Goal: Complete application form

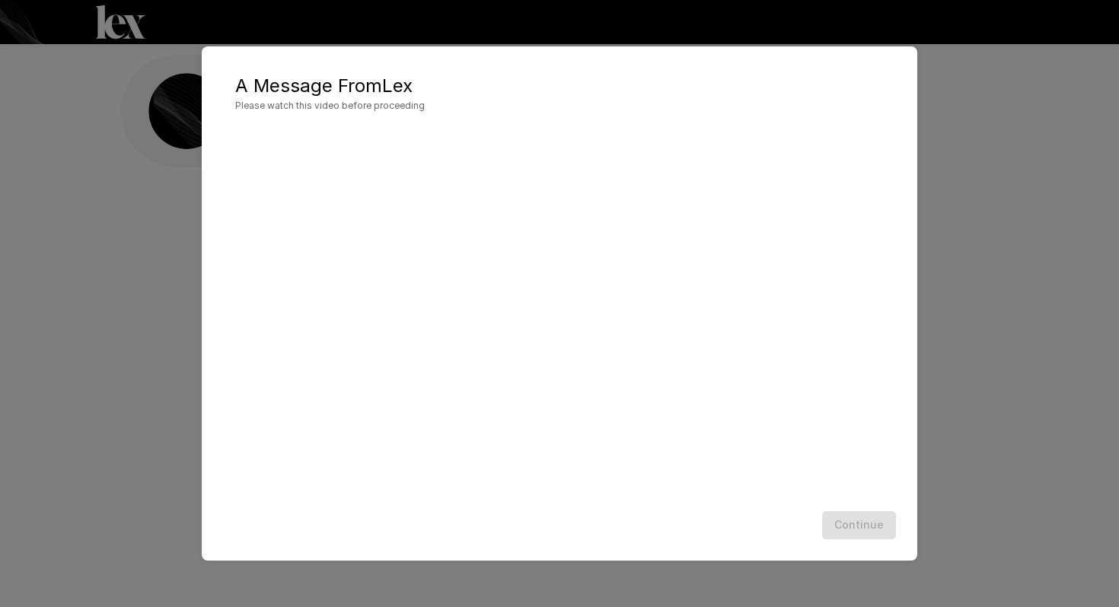
click at [899, 476] on div at bounding box center [559, 316] width 685 height 380
click at [846, 528] on button "Continue" at bounding box center [859, 525] width 74 height 28
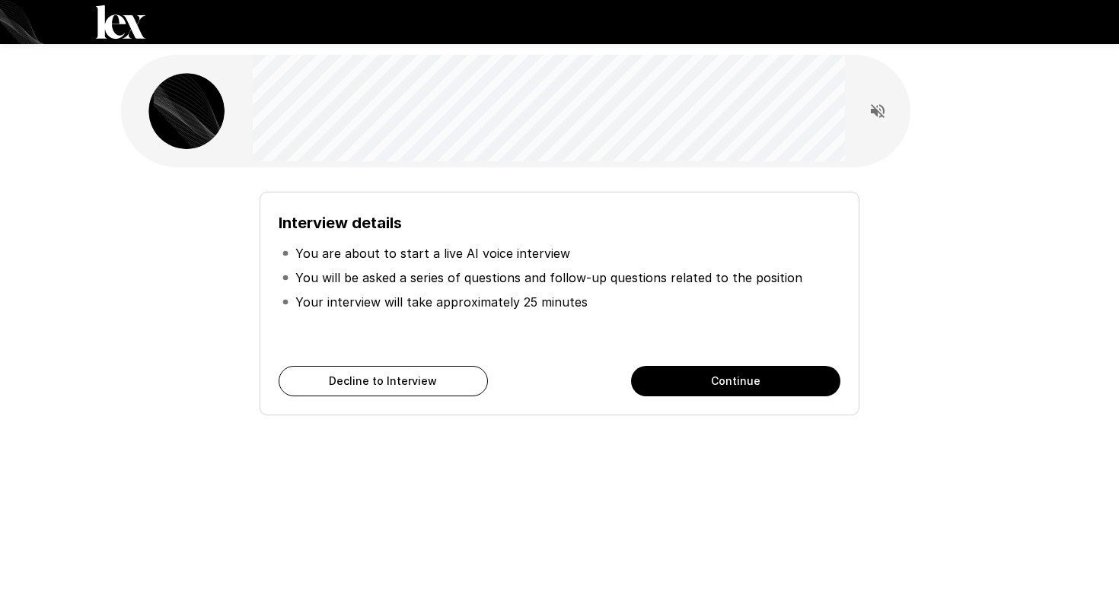
click at [764, 382] on button "Continue" at bounding box center [735, 381] width 209 height 30
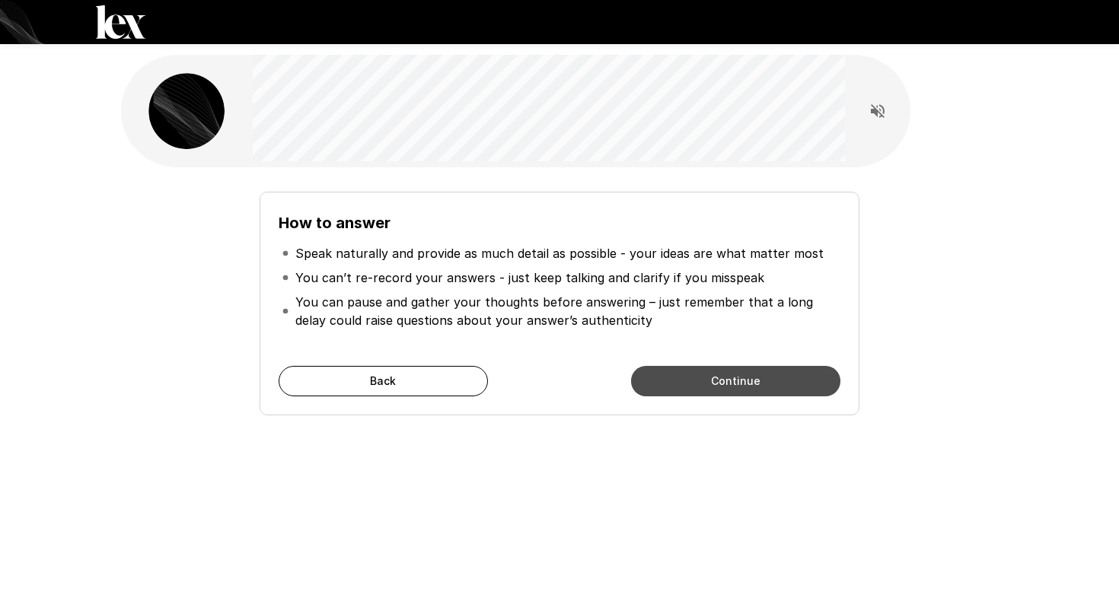
click at [764, 382] on button "Continue" at bounding box center [735, 381] width 209 height 30
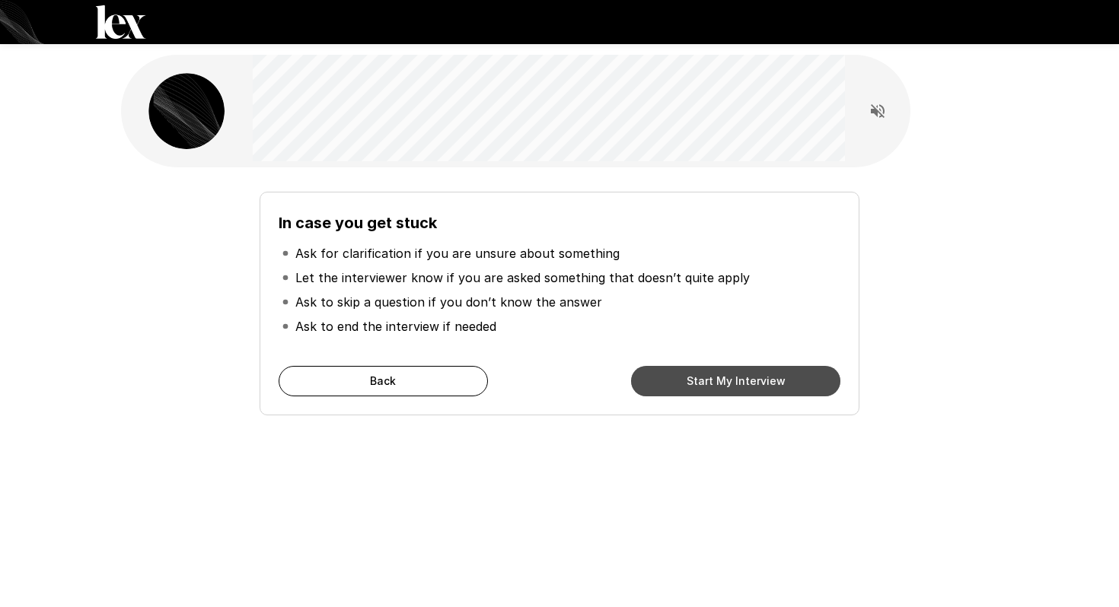
click at [764, 382] on button "Start My Interview" at bounding box center [735, 381] width 209 height 30
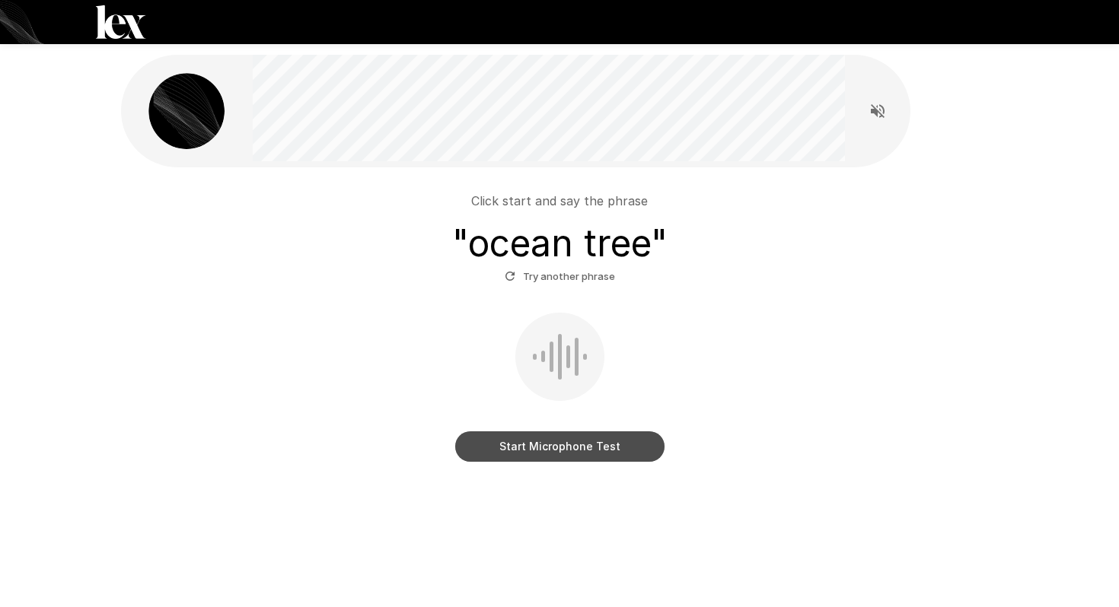
click at [620, 447] on button "Start Microphone Test" at bounding box center [559, 447] width 209 height 30
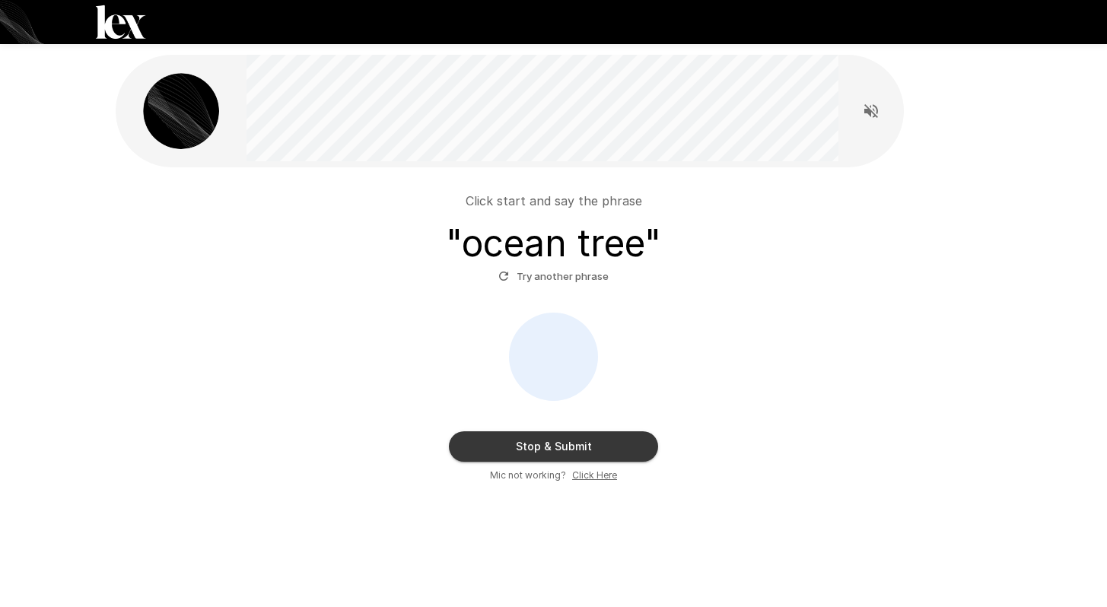
click at [620, 447] on button "Stop & Submit" at bounding box center [553, 447] width 209 height 30
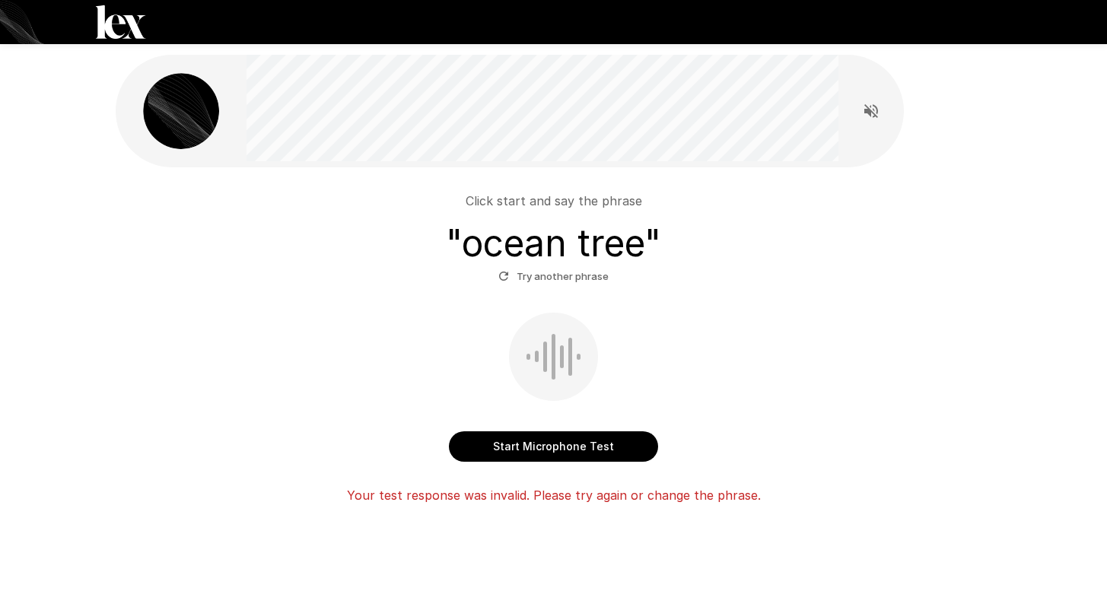
click at [620, 447] on button "Start Microphone Test" at bounding box center [553, 447] width 209 height 30
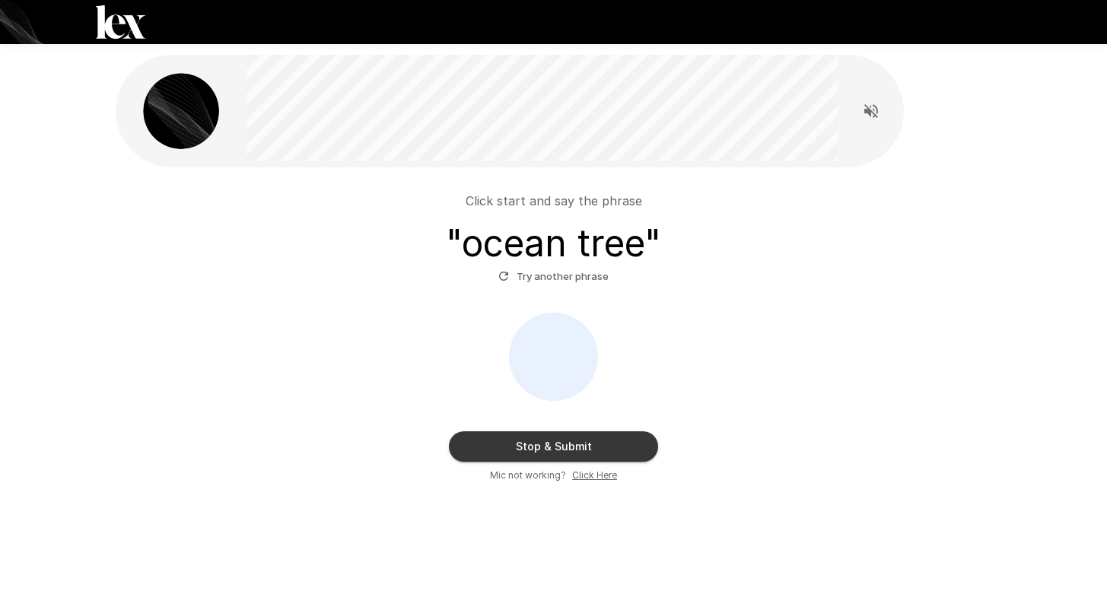
click at [620, 447] on button "Stop & Submit" at bounding box center [553, 447] width 209 height 30
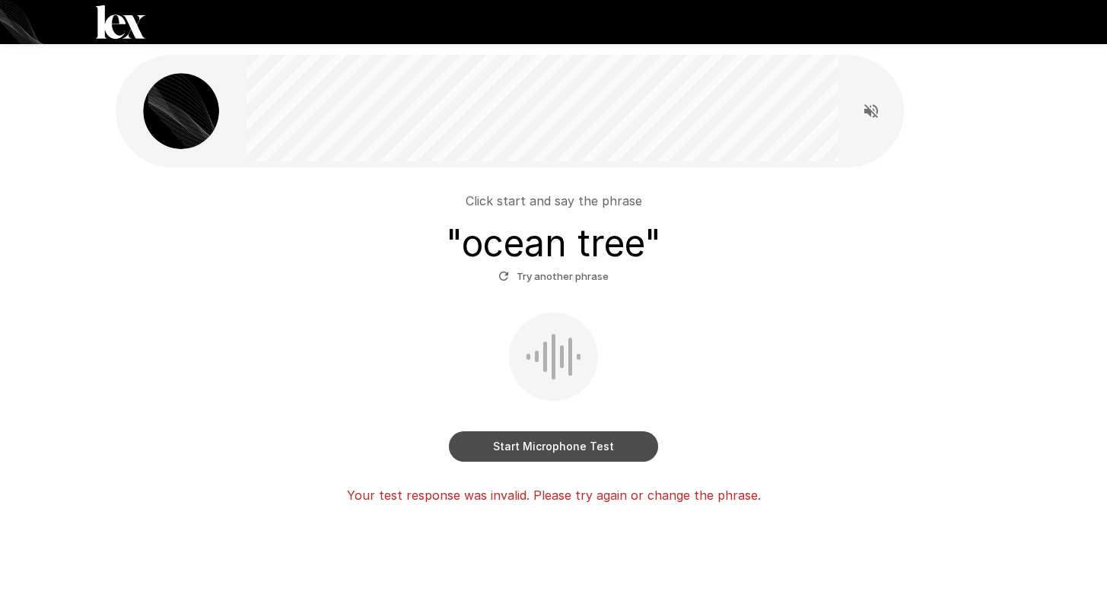
click at [620, 447] on button "Start Microphone Test" at bounding box center [553, 447] width 209 height 30
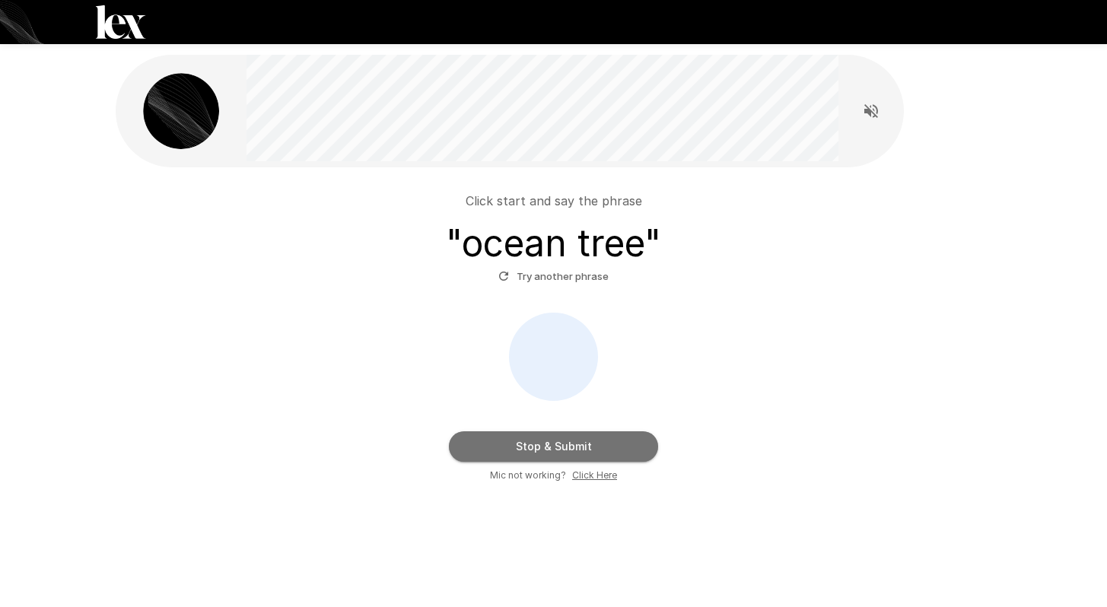
click at [620, 447] on button "Stop & Submit" at bounding box center [553, 447] width 209 height 30
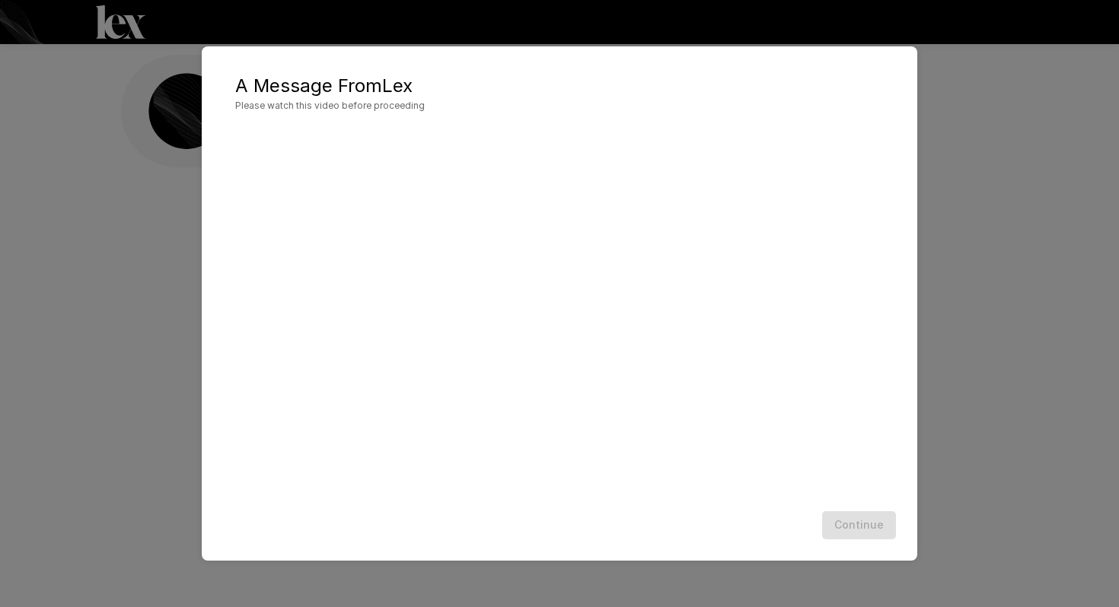
click at [868, 522] on div "Continue" at bounding box center [559, 525] width 685 height 40
click at [409, 537] on div "Continue" at bounding box center [559, 525] width 685 height 40
click at [861, 524] on button "Continue" at bounding box center [859, 525] width 74 height 28
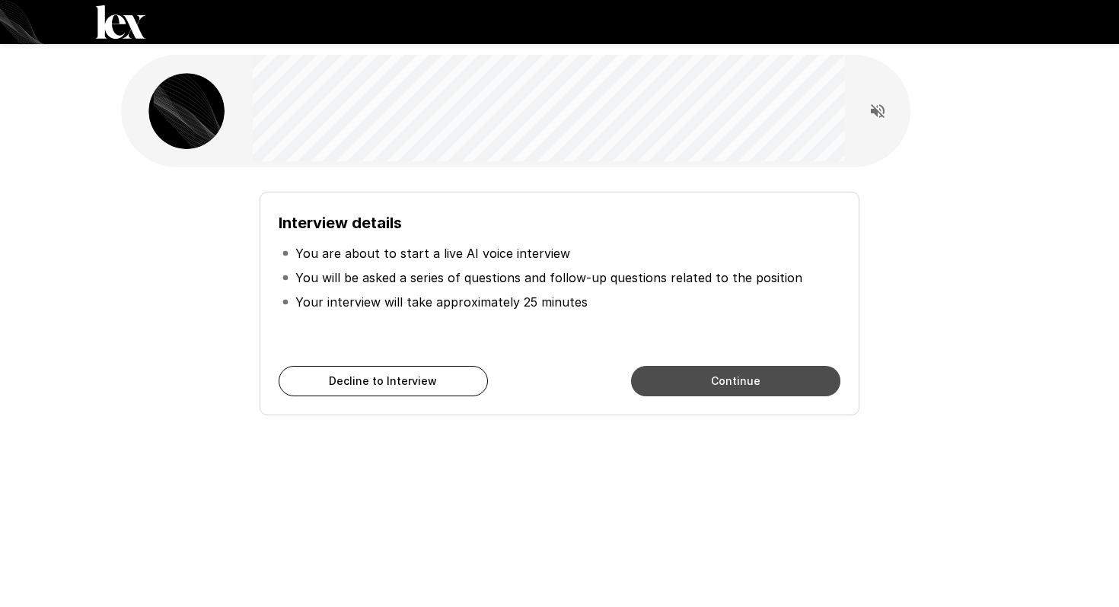
click at [773, 384] on button "Continue" at bounding box center [735, 381] width 209 height 30
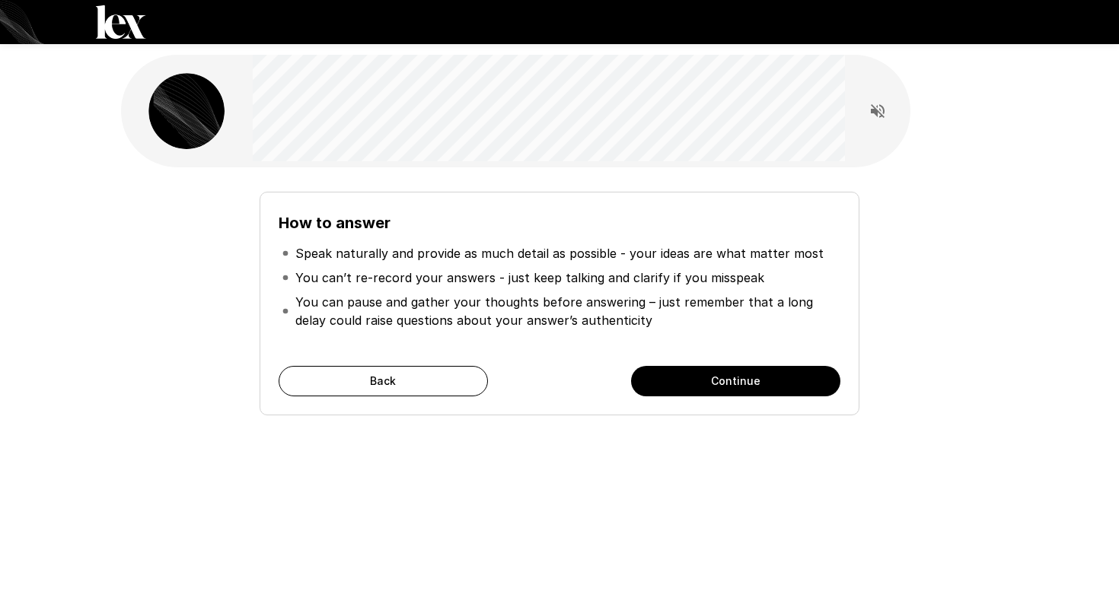
click at [773, 384] on button "Continue" at bounding box center [735, 381] width 209 height 30
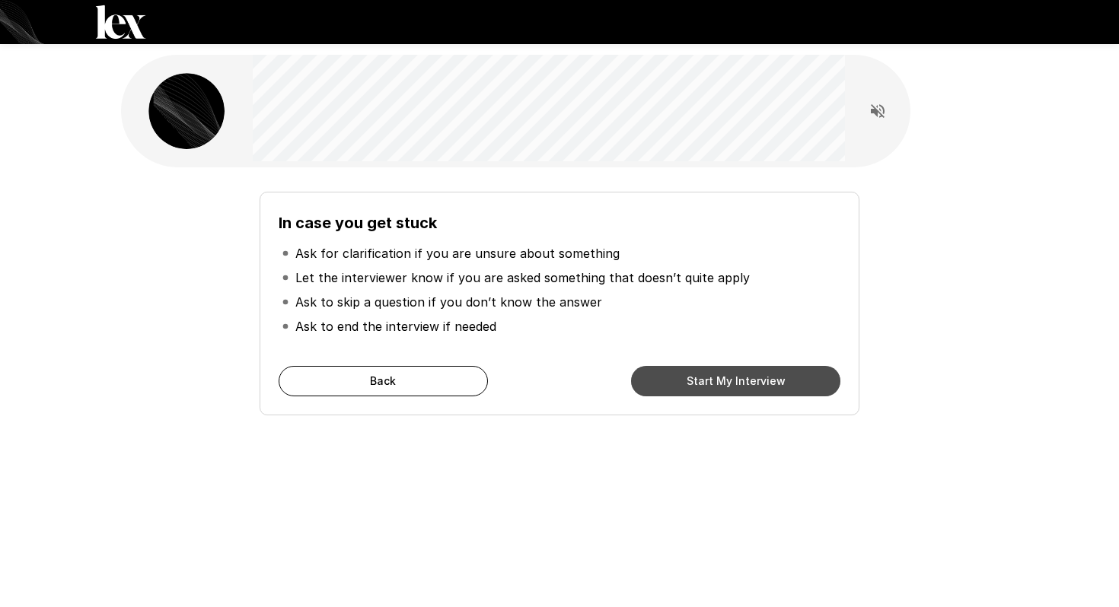
click at [773, 384] on button "Start My Interview" at bounding box center [735, 381] width 209 height 30
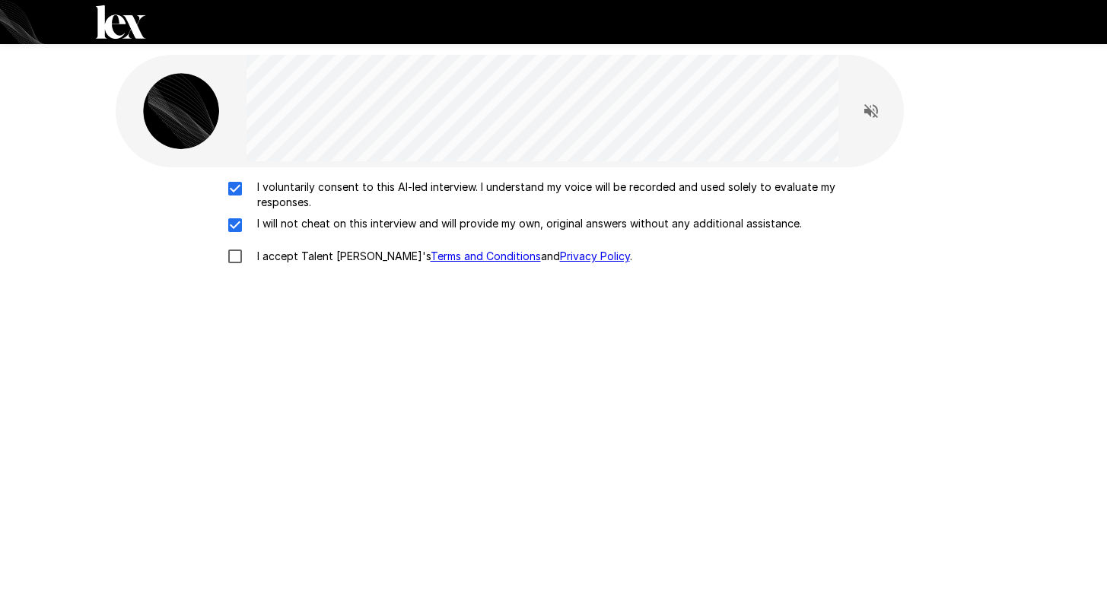
click at [240, 237] on div "I voluntarily consent to this AI-led interview. I understand my voice will be r…" at bounding box center [554, 226] width 865 height 93
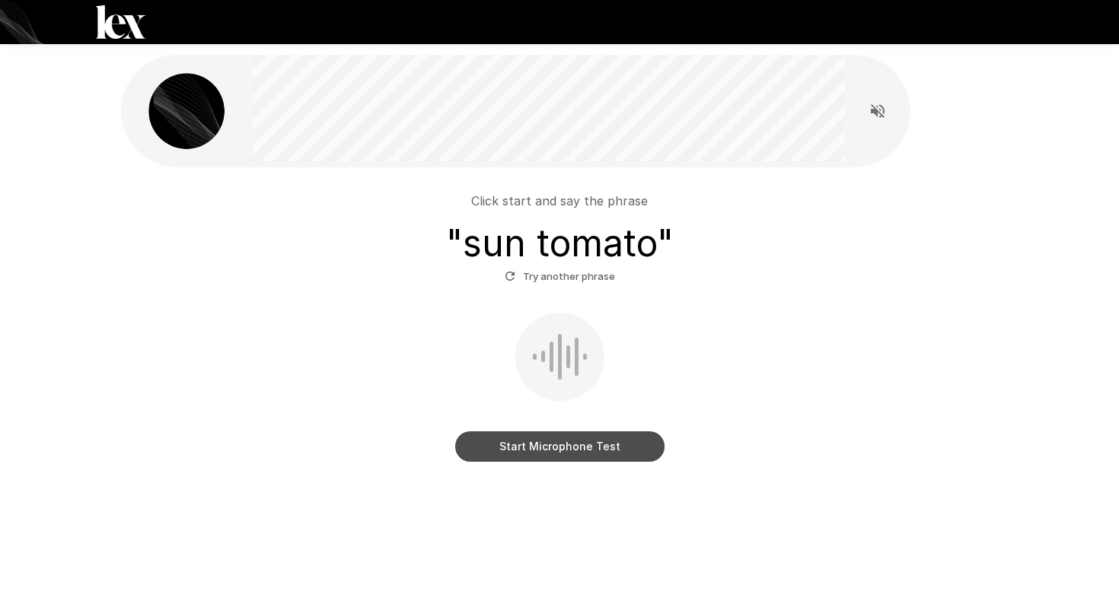
click at [617, 446] on button "Start Microphone Test" at bounding box center [559, 447] width 209 height 30
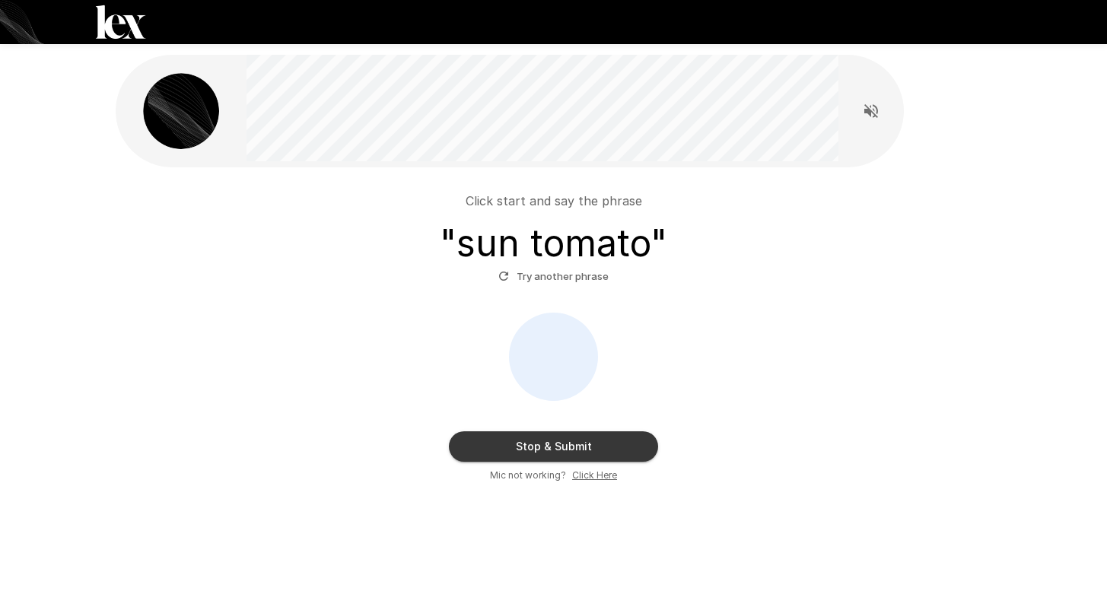
click at [617, 446] on button "Stop & Submit" at bounding box center [553, 447] width 209 height 30
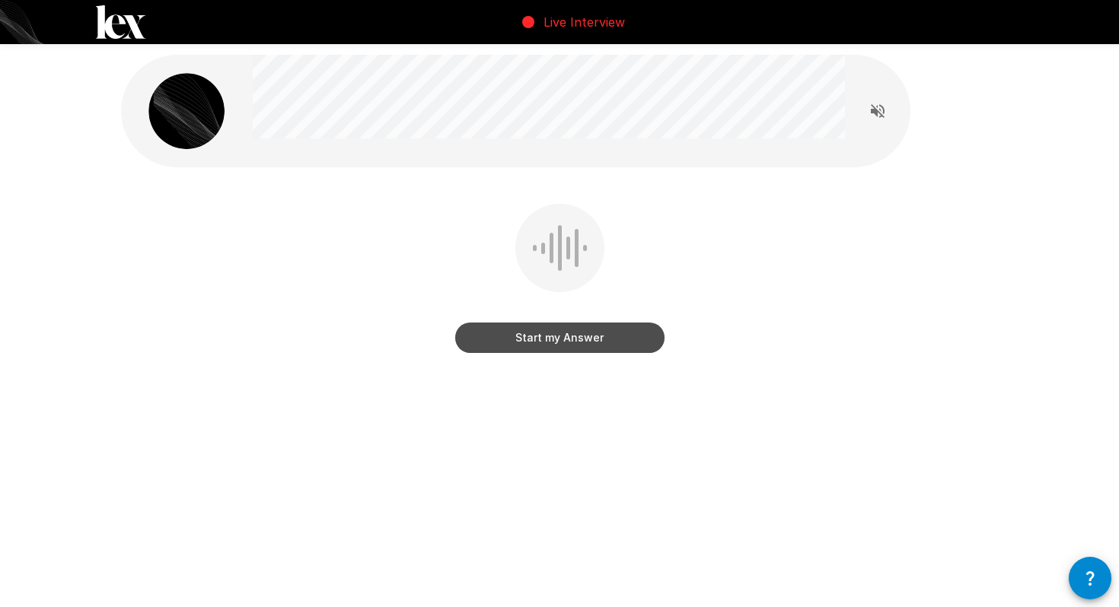
click at [607, 338] on button "Start my Answer" at bounding box center [559, 338] width 209 height 30
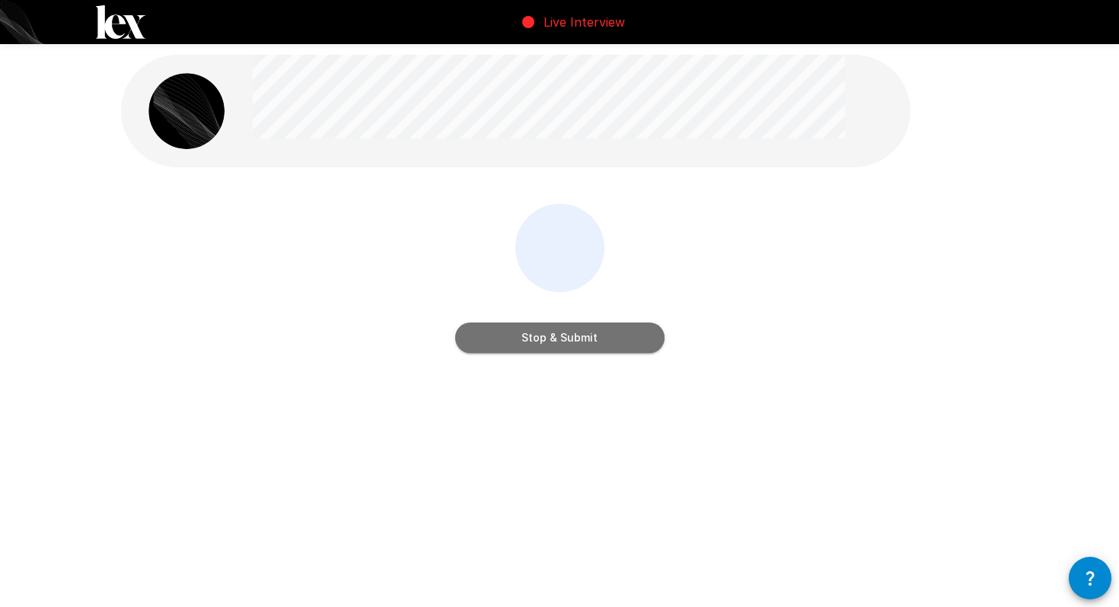
click at [607, 338] on button "Stop & Submit" at bounding box center [559, 338] width 209 height 30
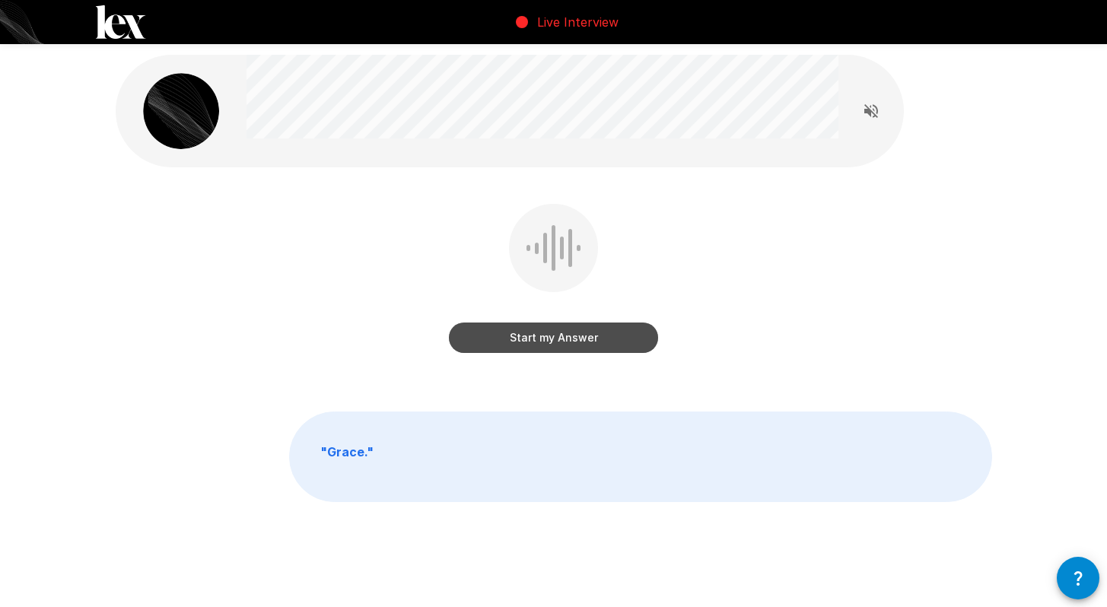
click at [571, 351] on button "Start my Answer" at bounding box center [553, 338] width 209 height 30
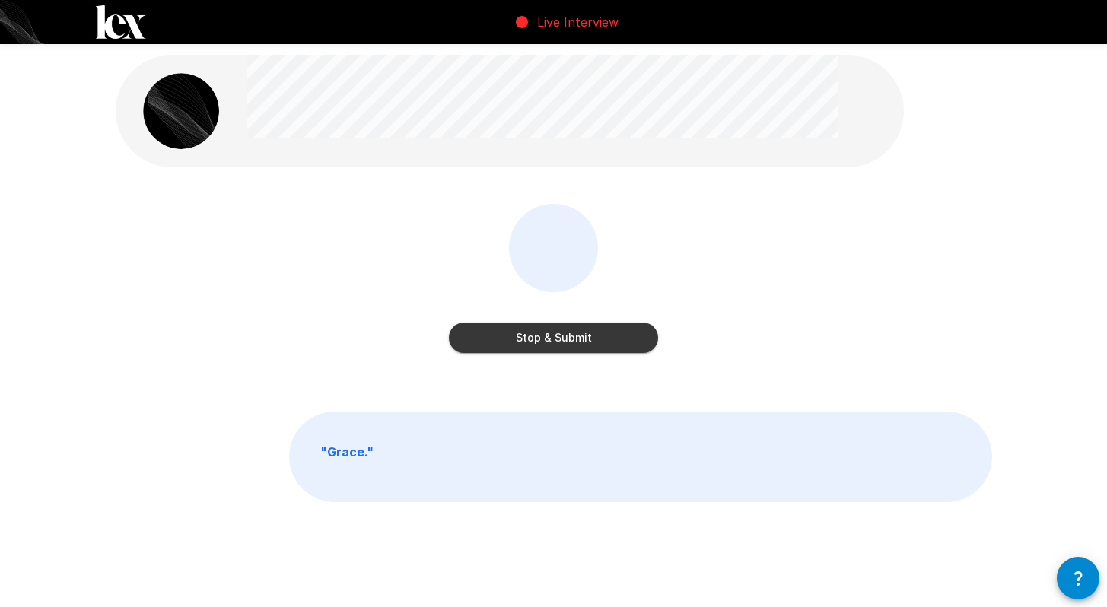
click at [571, 351] on button "Stop & Submit" at bounding box center [553, 338] width 209 height 30
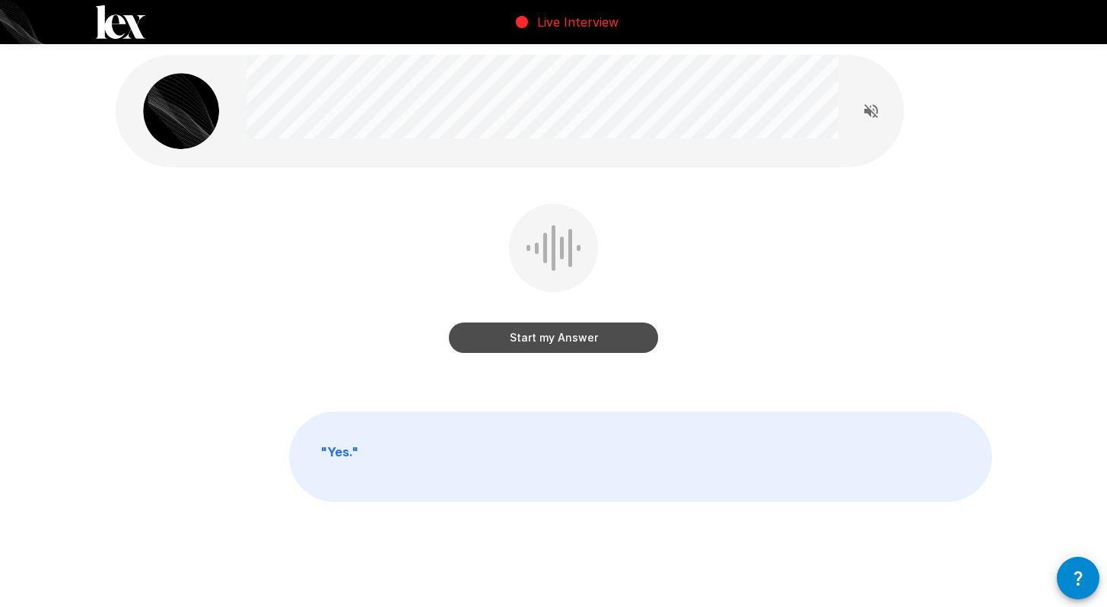
click at [570, 340] on button "Start my Answer" at bounding box center [553, 338] width 209 height 30
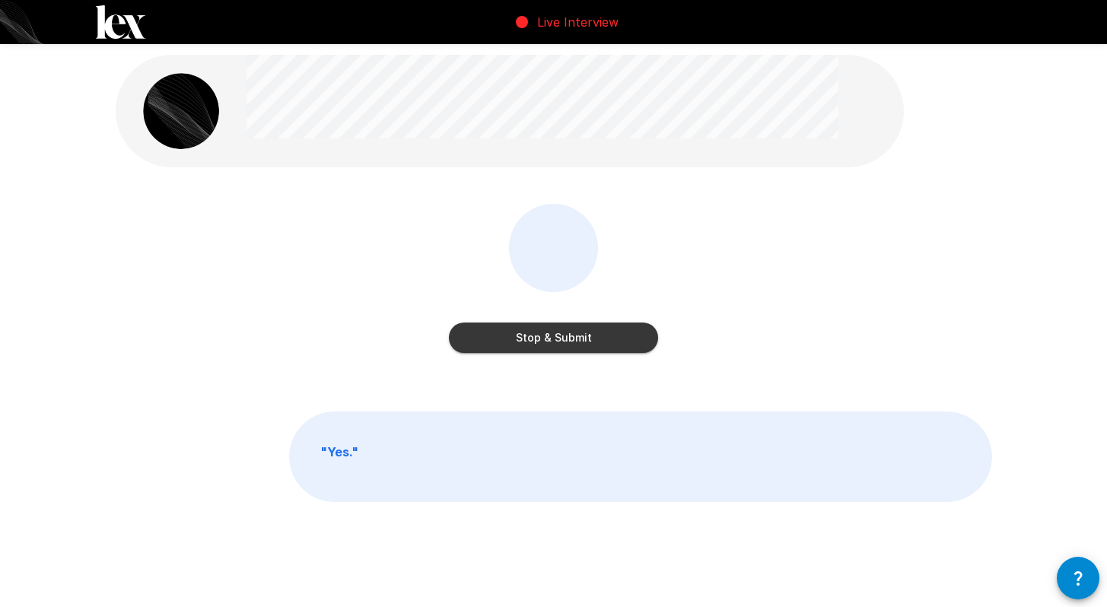
click at [570, 340] on button "Stop & Submit" at bounding box center [553, 338] width 209 height 30
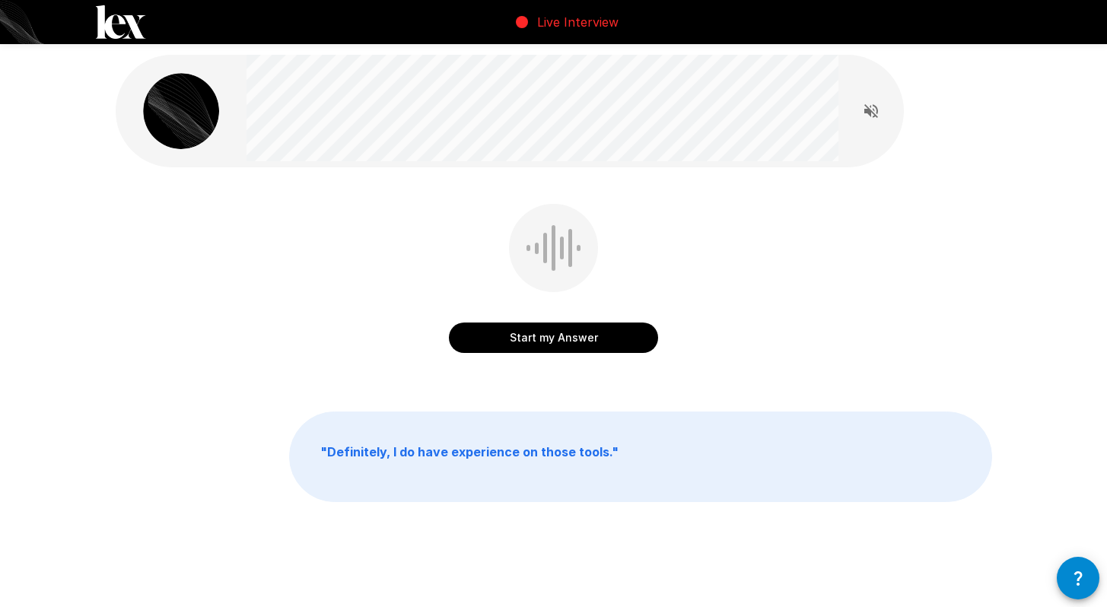
click at [575, 333] on button "Start my Answer" at bounding box center [553, 338] width 209 height 30
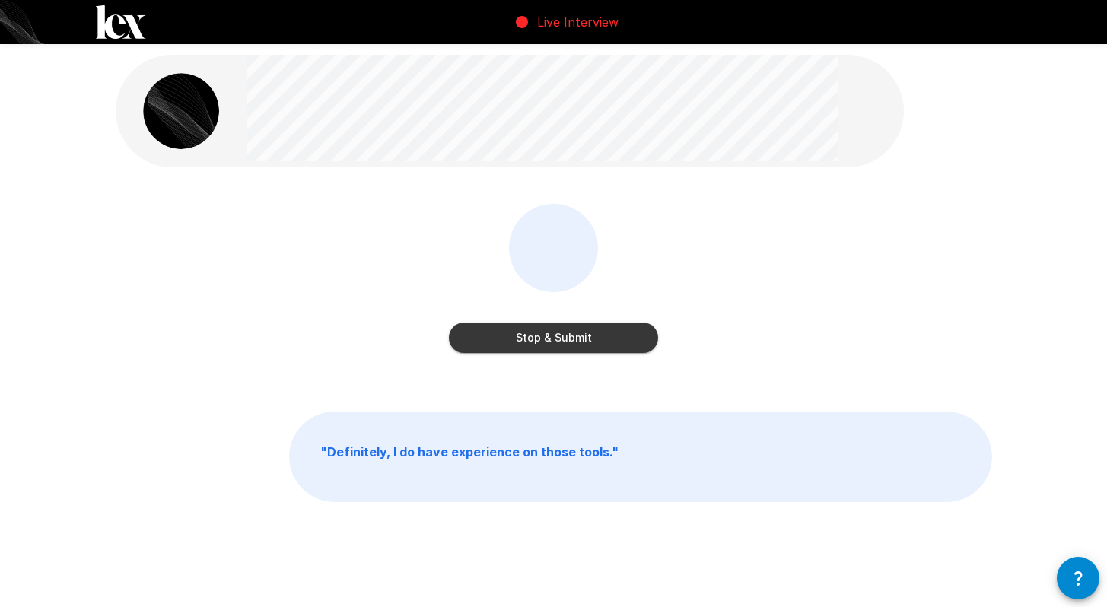
click at [575, 333] on button "Stop & Submit" at bounding box center [553, 338] width 209 height 30
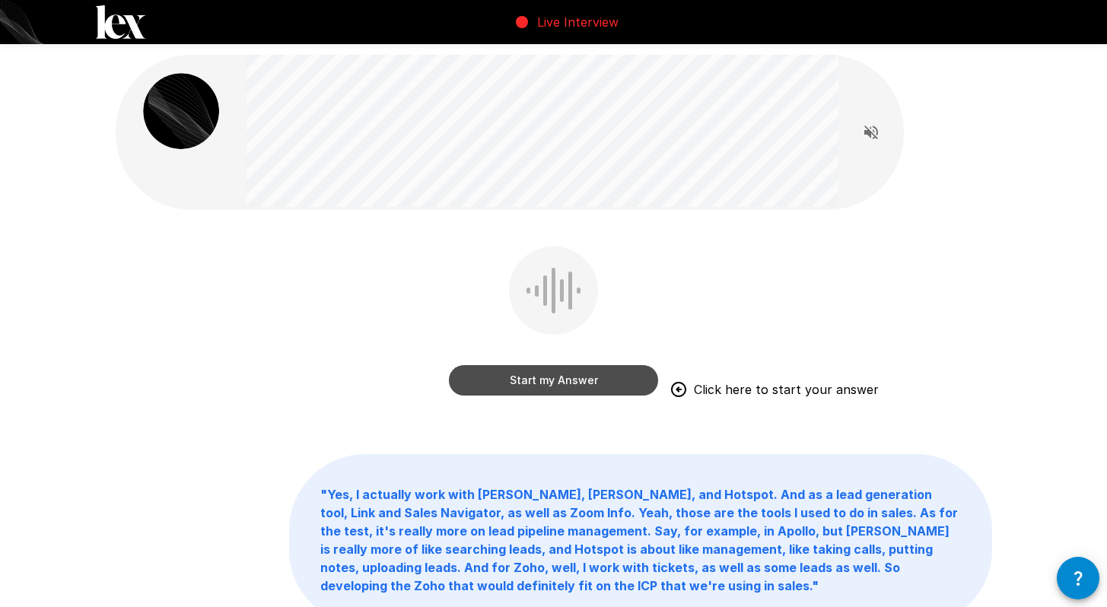
click at [565, 380] on button "Start my Answer" at bounding box center [553, 380] width 209 height 30
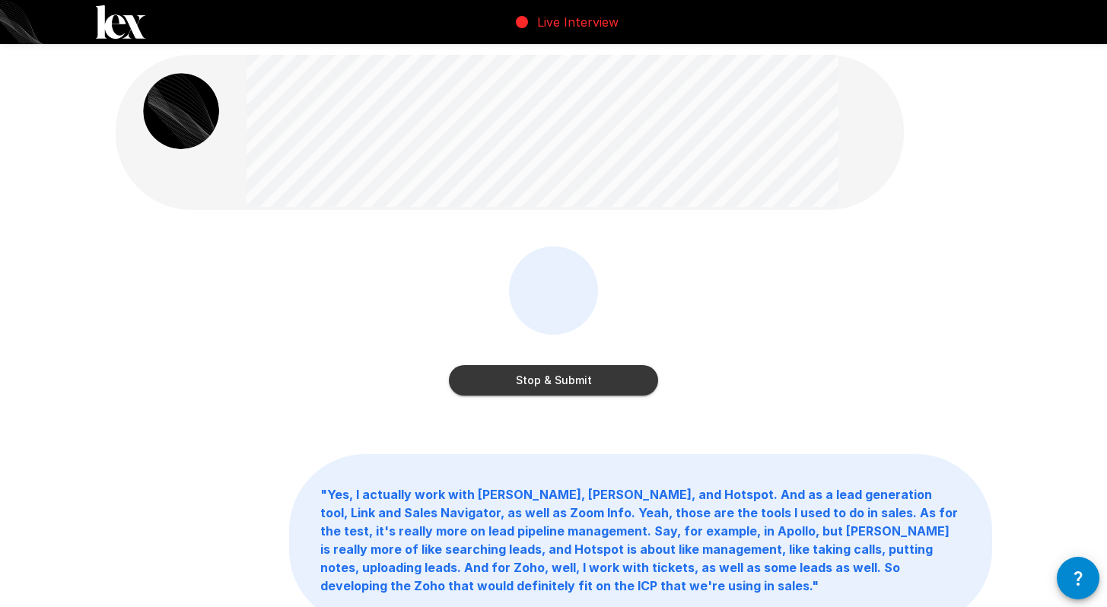
click at [565, 380] on button "Stop & Submit" at bounding box center [553, 380] width 209 height 30
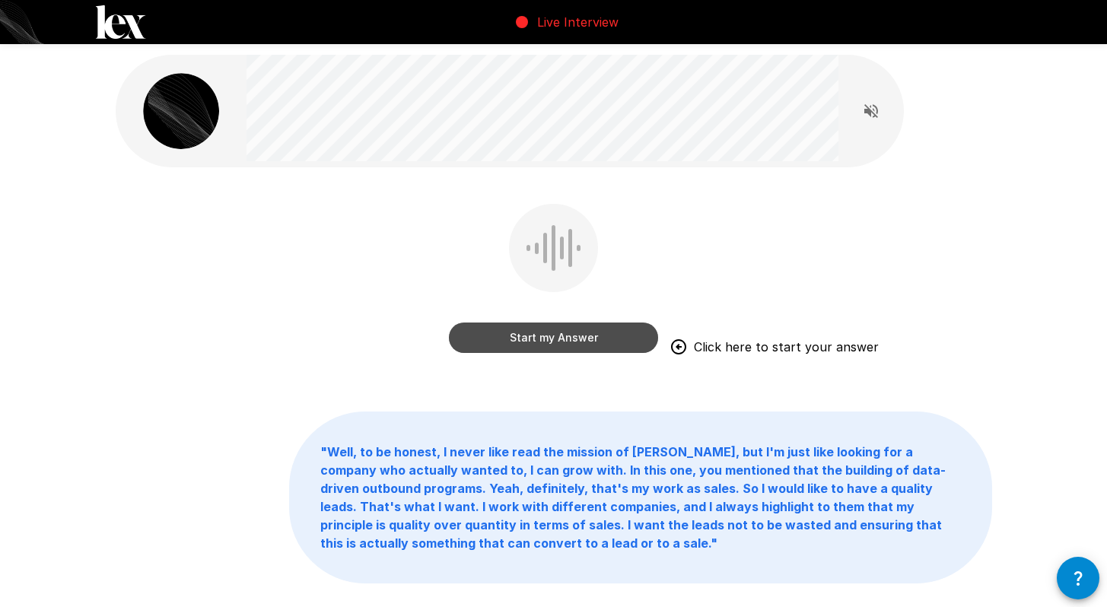
click at [588, 336] on button "Start my Answer" at bounding box center [553, 338] width 209 height 30
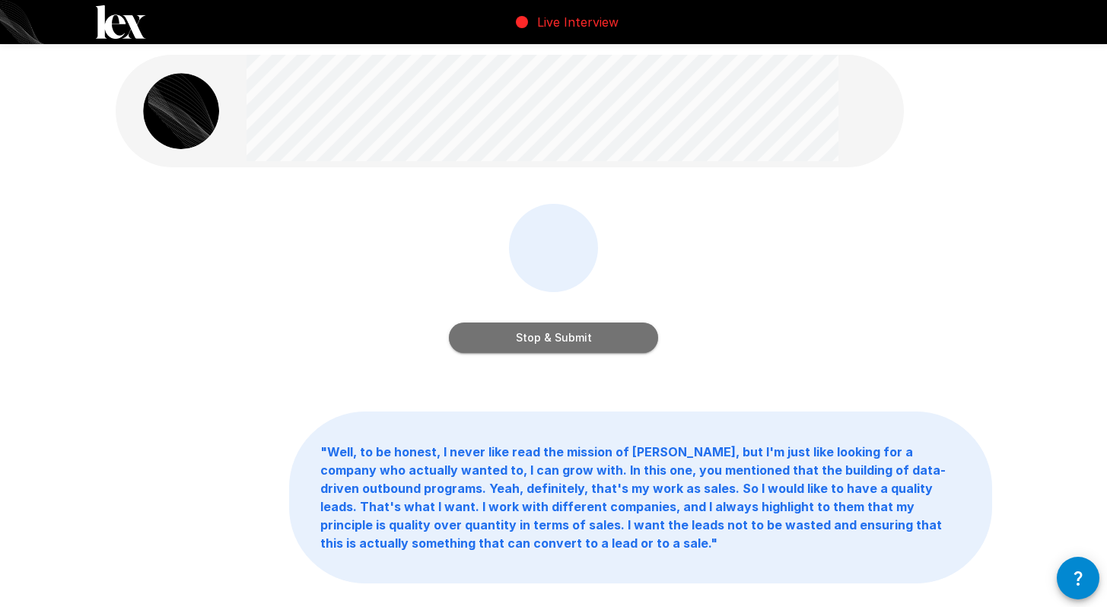
click at [588, 336] on button "Stop & Submit" at bounding box center [553, 338] width 209 height 30
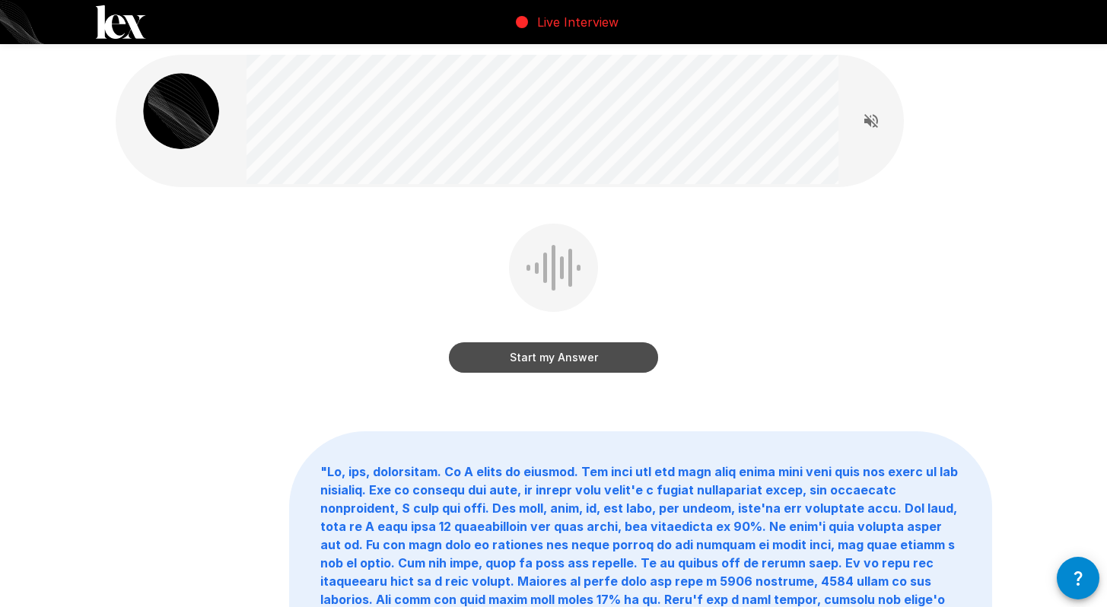
click at [588, 357] on button "Start my Answer" at bounding box center [553, 357] width 209 height 30
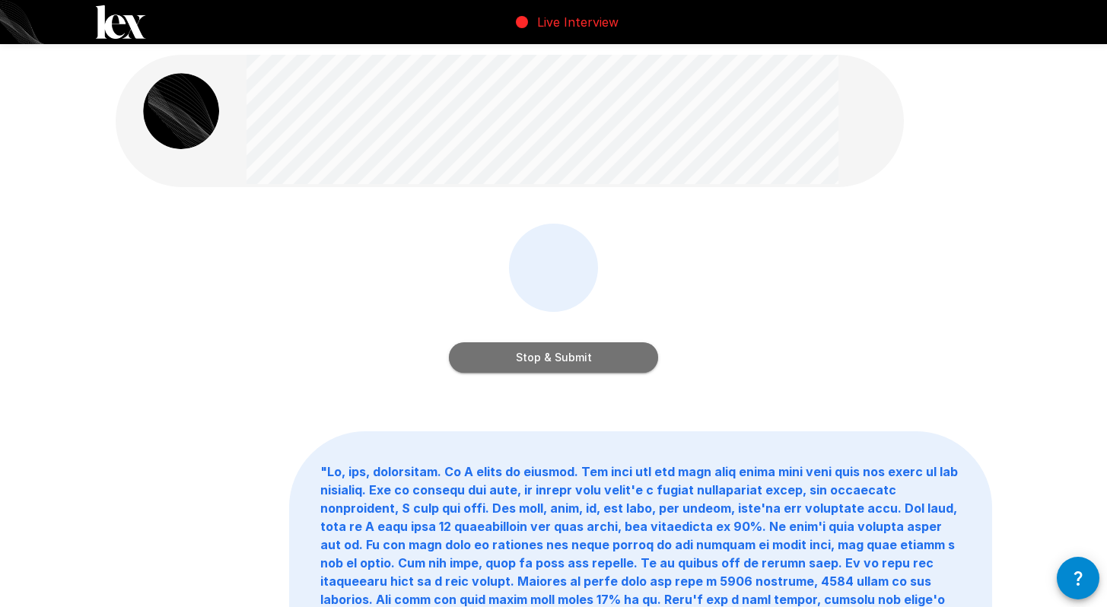
click at [588, 365] on button "Stop & Submit" at bounding box center [553, 357] width 209 height 30
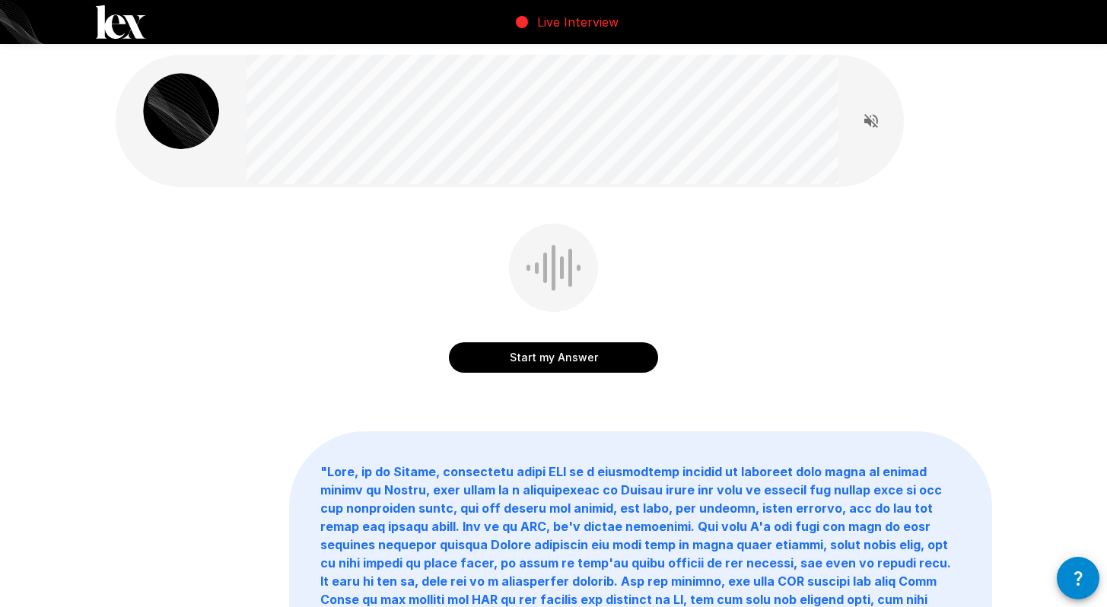
click at [525, 365] on button "Start my Answer" at bounding box center [553, 357] width 209 height 30
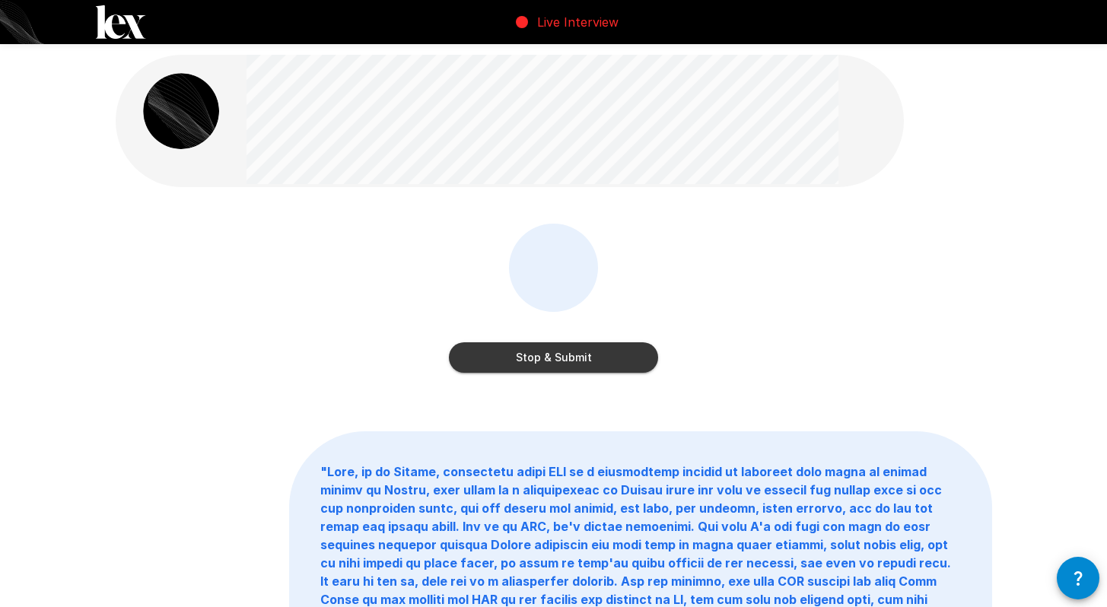
click at [525, 365] on button "Stop & Submit" at bounding box center [553, 357] width 209 height 30
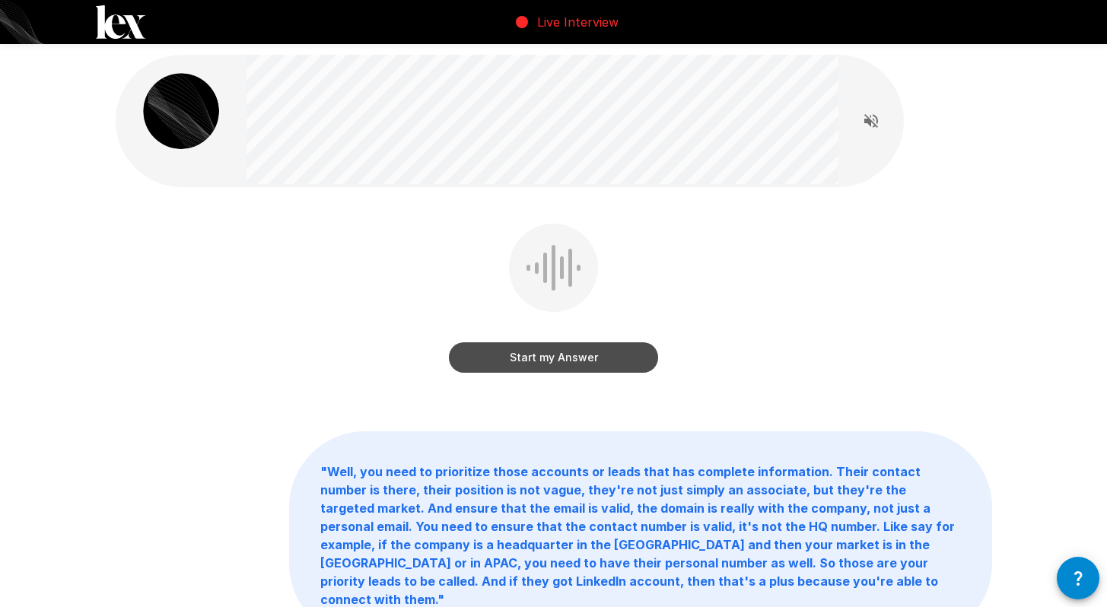
click at [525, 365] on button "Start my Answer" at bounding box center [553, 357] width 209 height 30
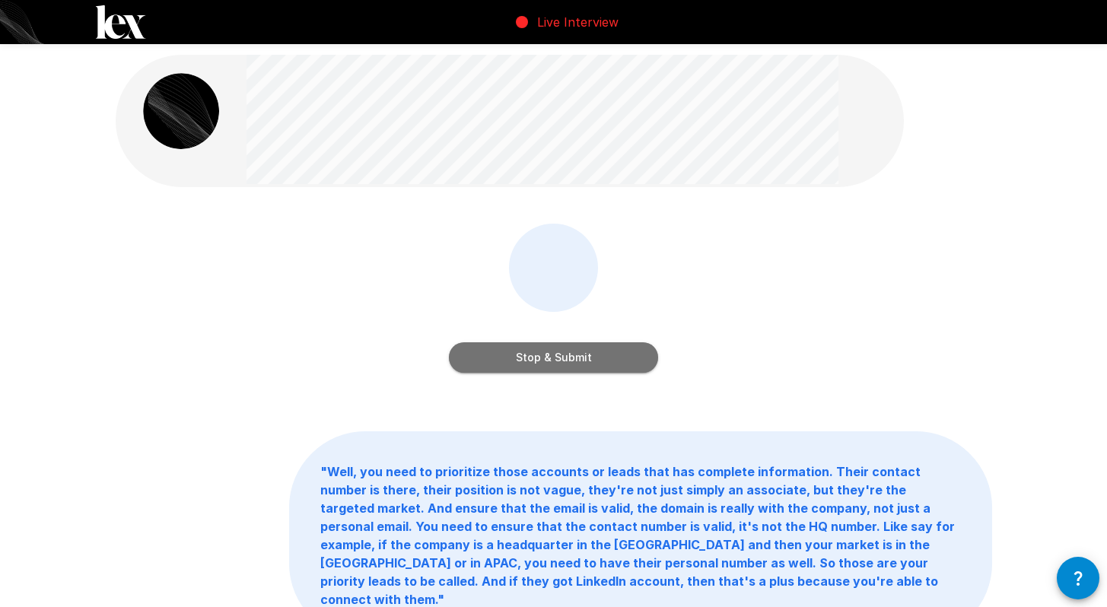
click at [525, 365] on button "Stop & Submit" at bounding box center [553, 357] width 209 height 30
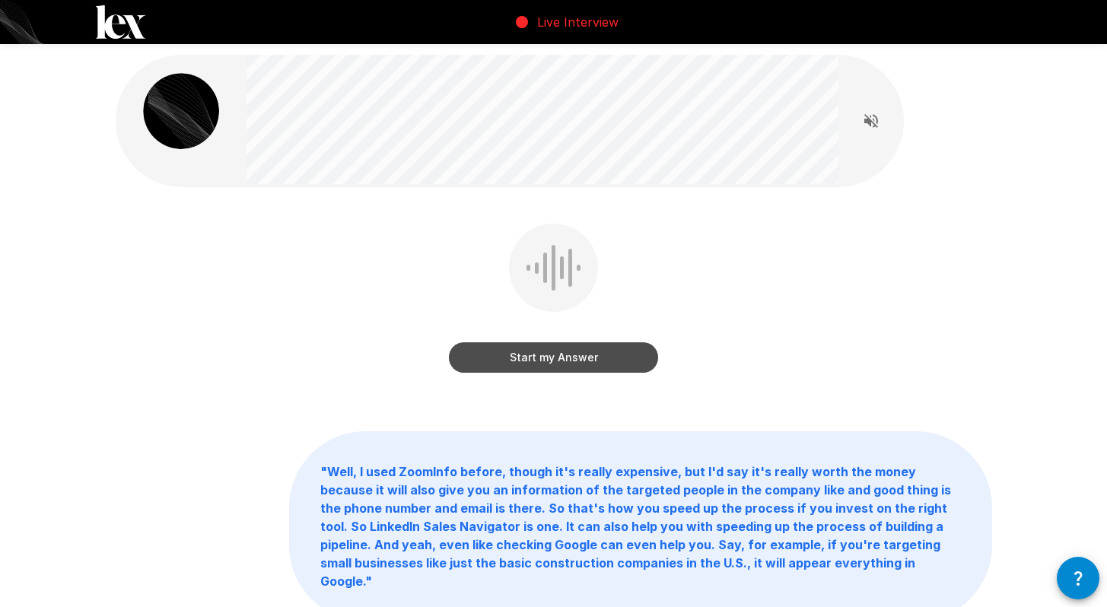
click at [525, 365] on button "Start my Answer" at bounding box center [553, 357] width 209 height 30
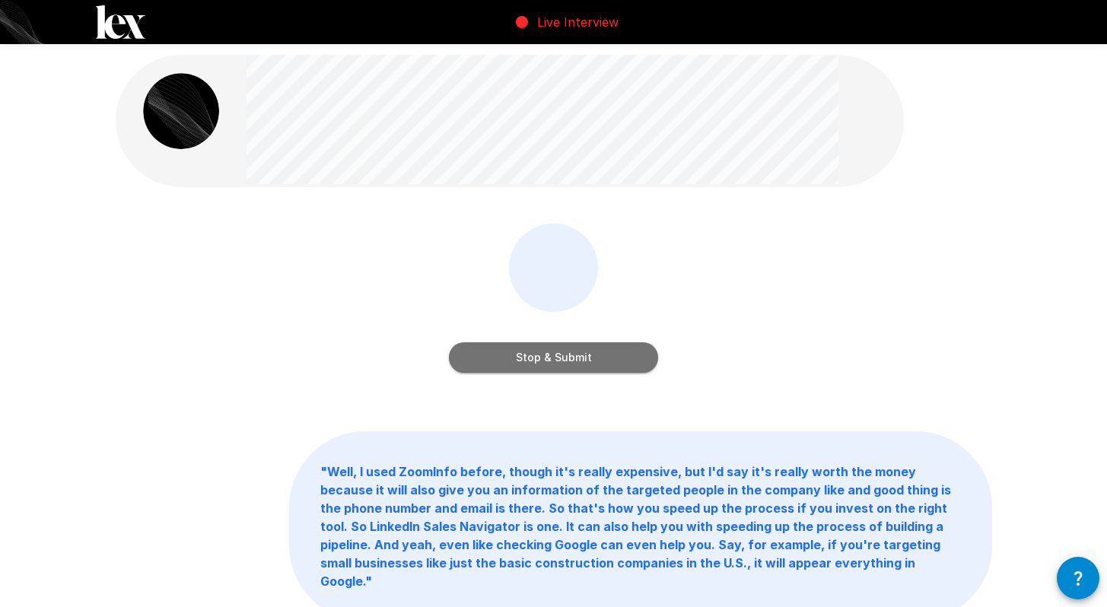
click at [525, 365] on button "Stop & Submit" at bounding box center [553, 357] width 209 height 30
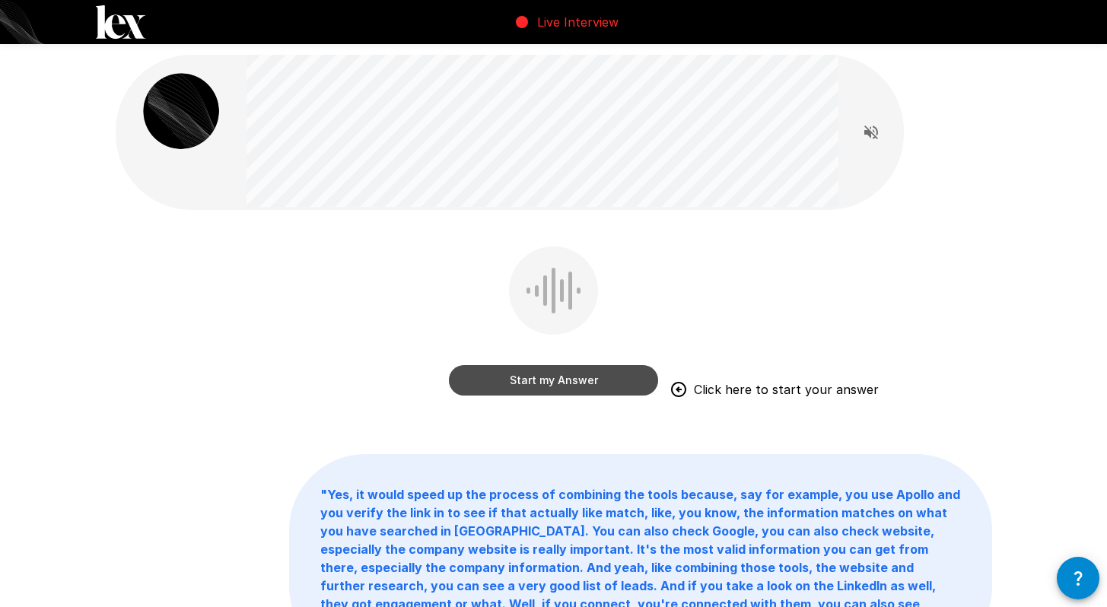
click at [530, 373] on button "Start my Answer" at bounding box center [553, 380] width 209 height 30
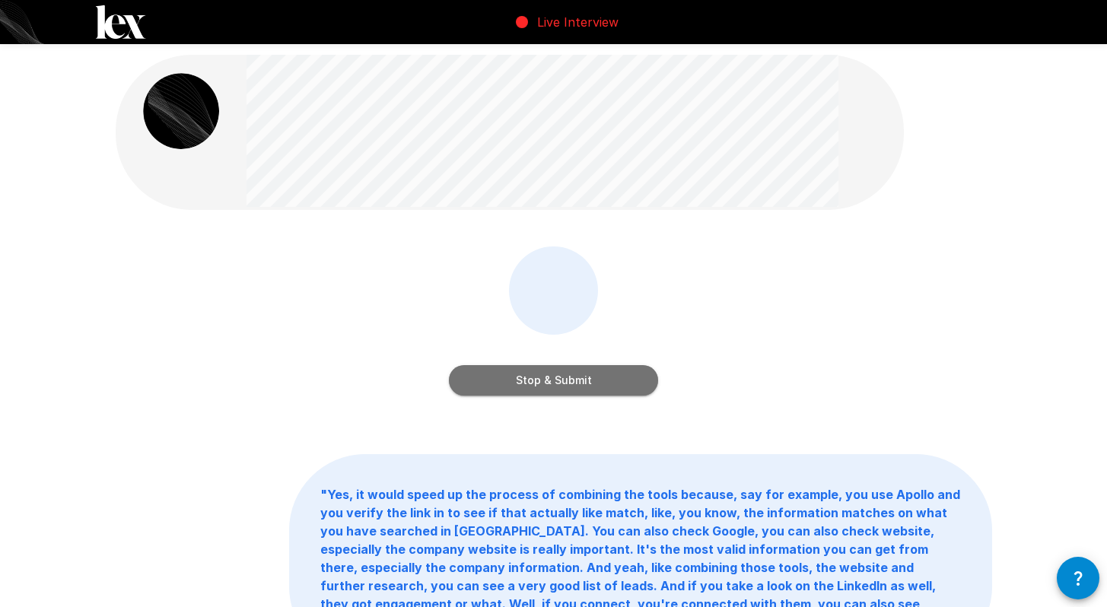
click at [517, 374] on button "Stop & Submit" at bounding box center [553, 380] width 209 height 30
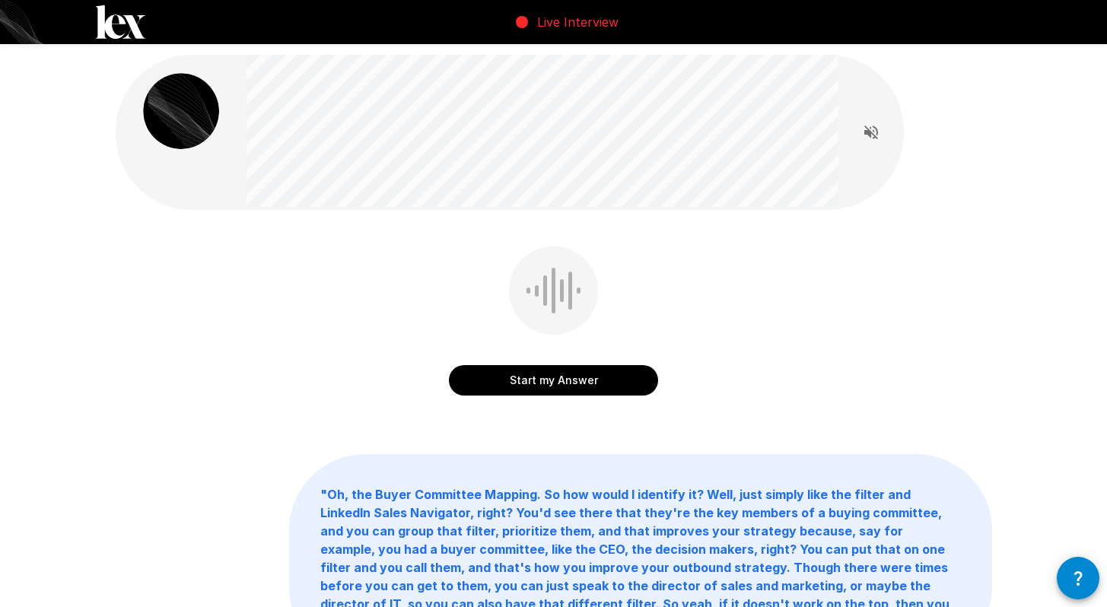
click at [517, 379] on button "Start my Answer" at bounding box center [553, 380] width 209 height 30
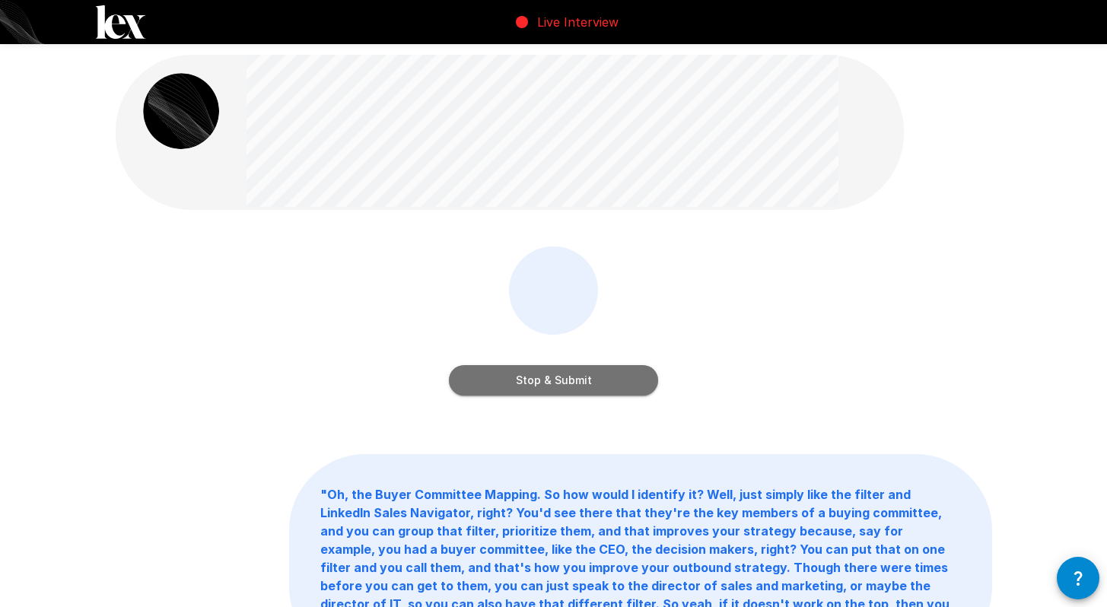
click at [517, 379] on button "Stop & Submit" at bounding box center [553, 380] width 209 height 30
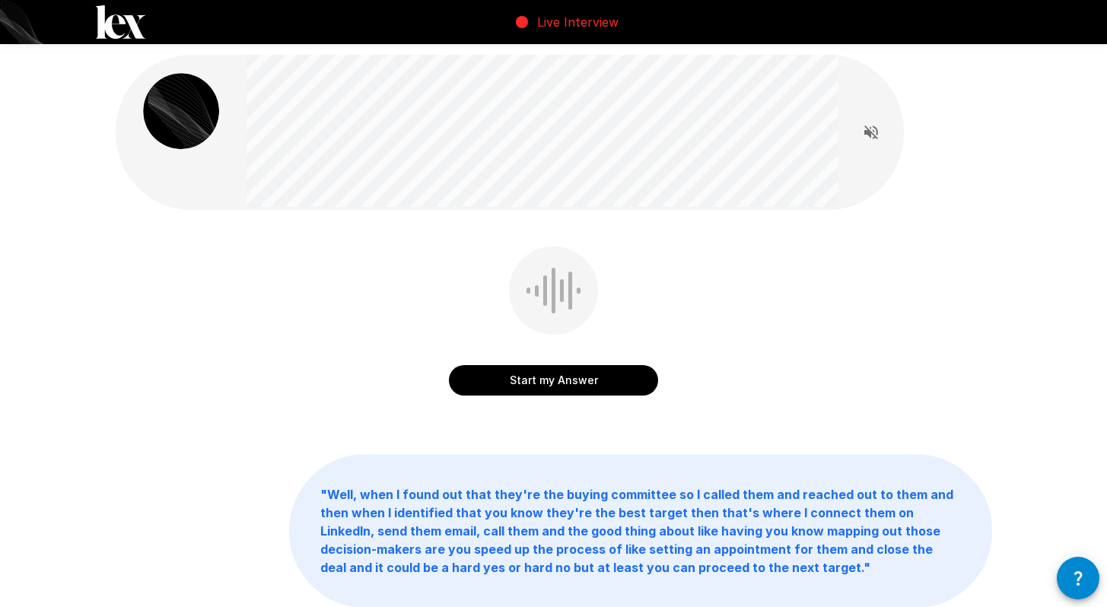
click at [542, 376] on button "Start my Answer" at bounding box center [553, 380] width 209 height 30
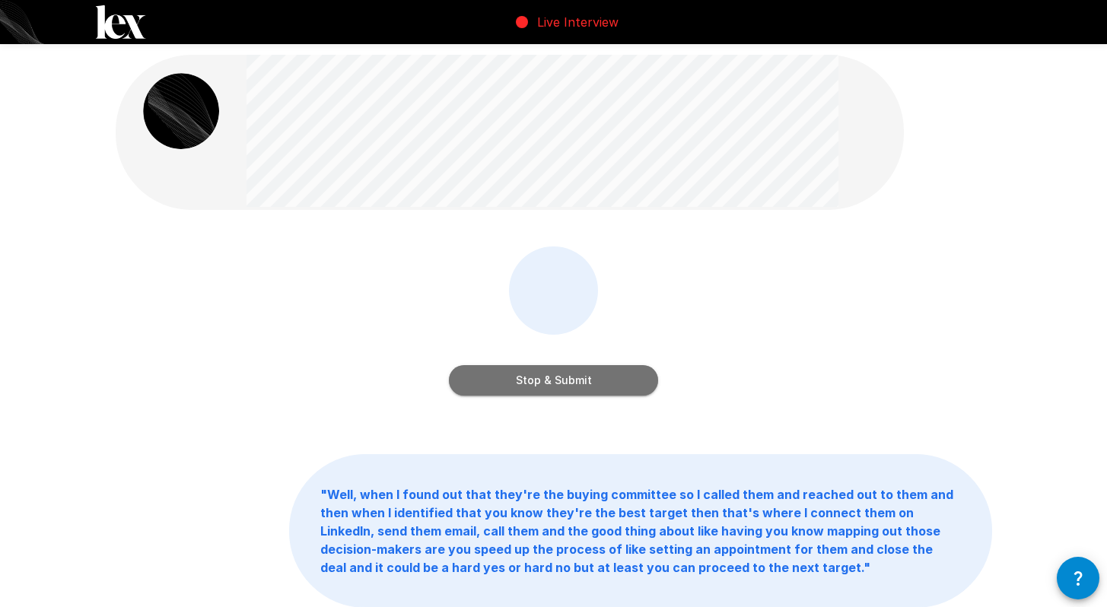
click at [542, 376] on button "Stop & Submit" at bounding box center [553, 380] width 209 height 30
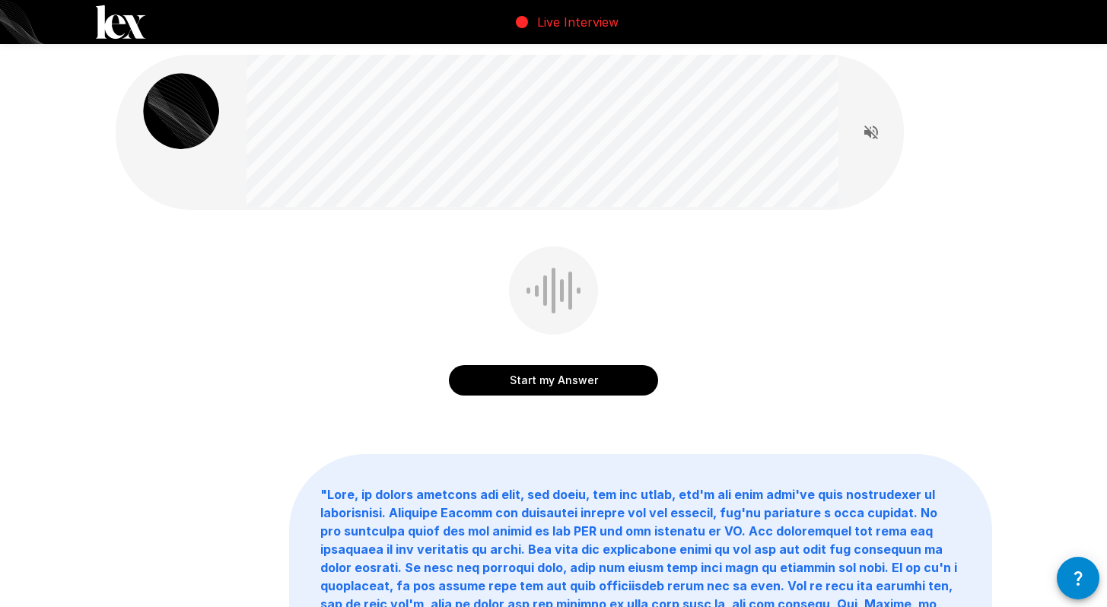
click at [542, 376] on button "Start my Answer" at bounding box center [553, 380] width 209 height 30
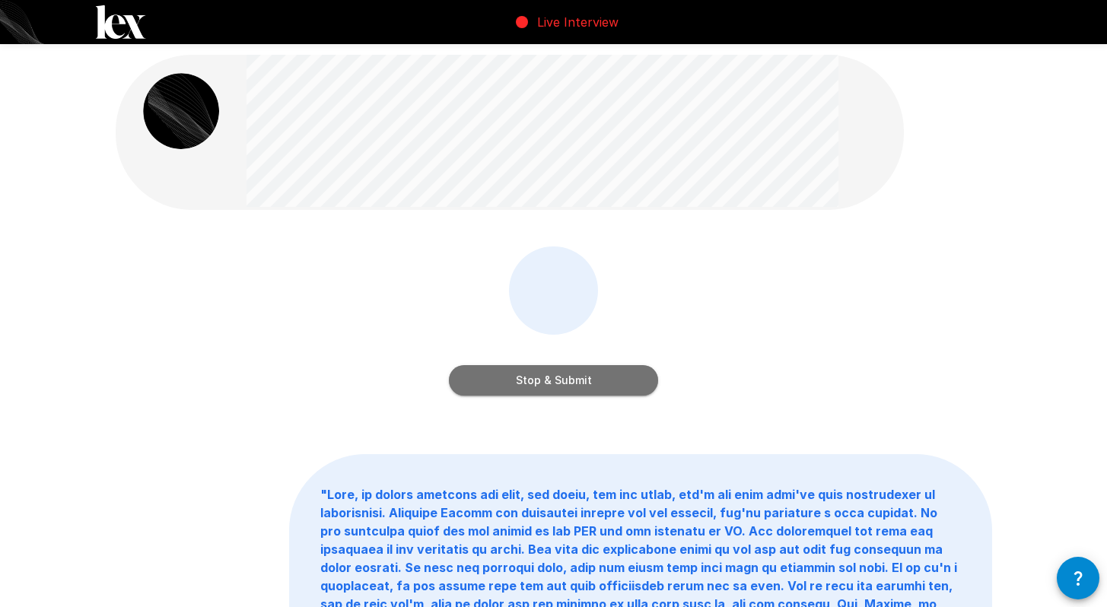
click at [545, 370] on button "Stop & Submit" at bounding box center [553, 380] width 209 height 30
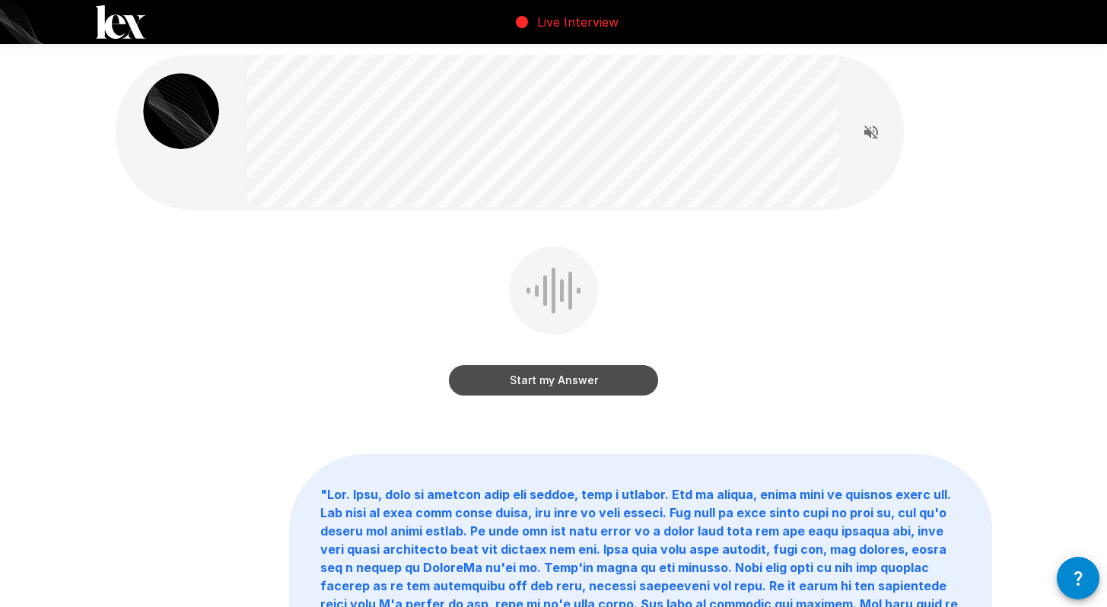
click at [495, 380] on button "Start my Answer" at bounding box center [553, 380] width 209 height 30
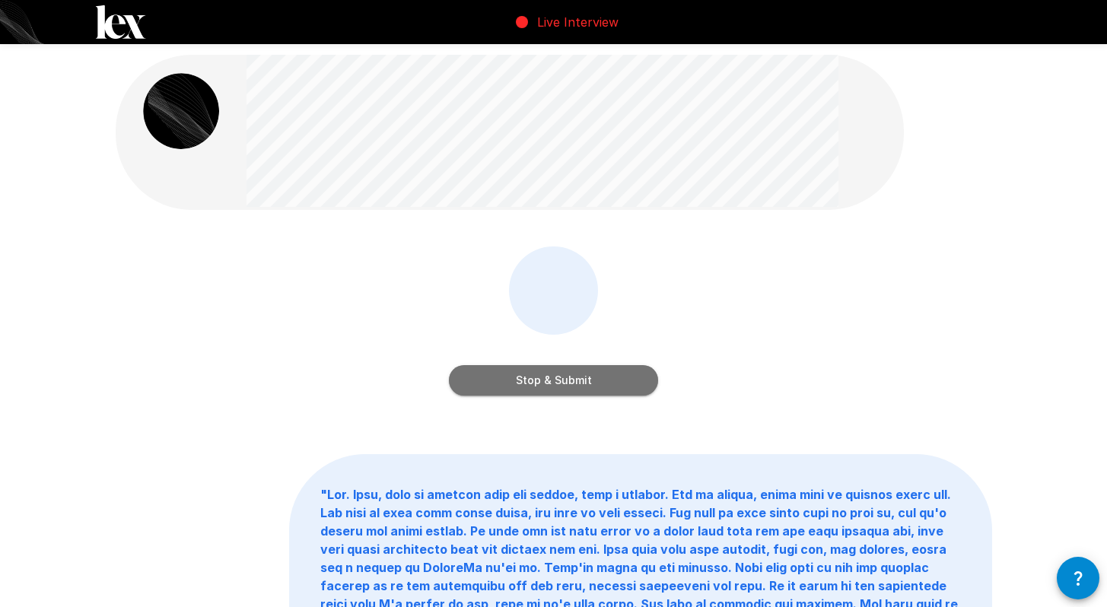
click at [495, 380] on button "Stop & Submit" at bounding box center [553, 380] width 209 height 30
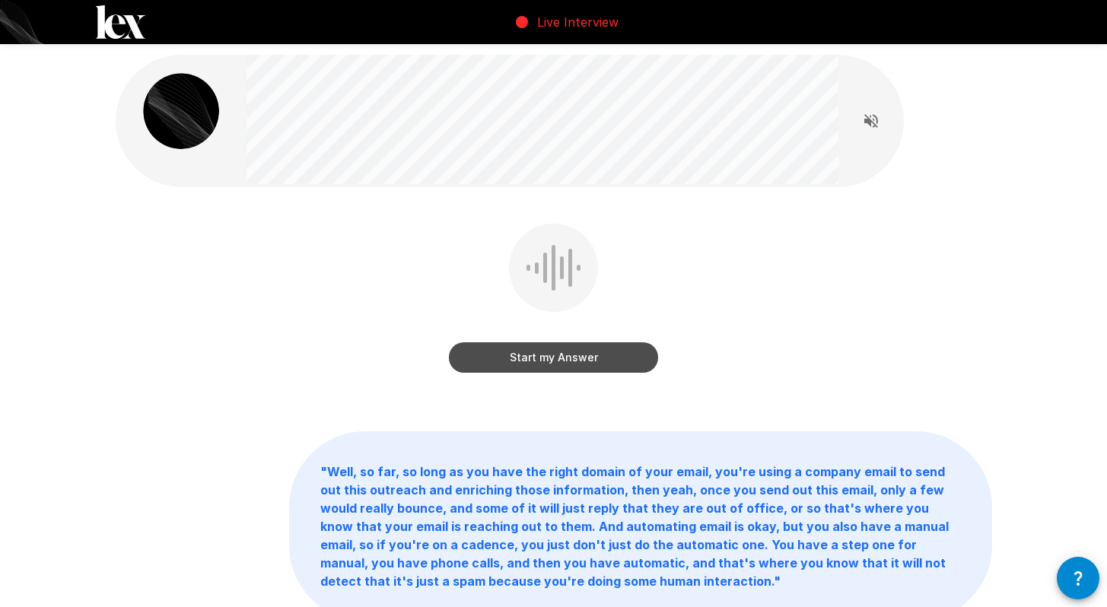
click at [498, 361] on button "Start my Answer" at bounding box center [553, 357] width 209 height 30
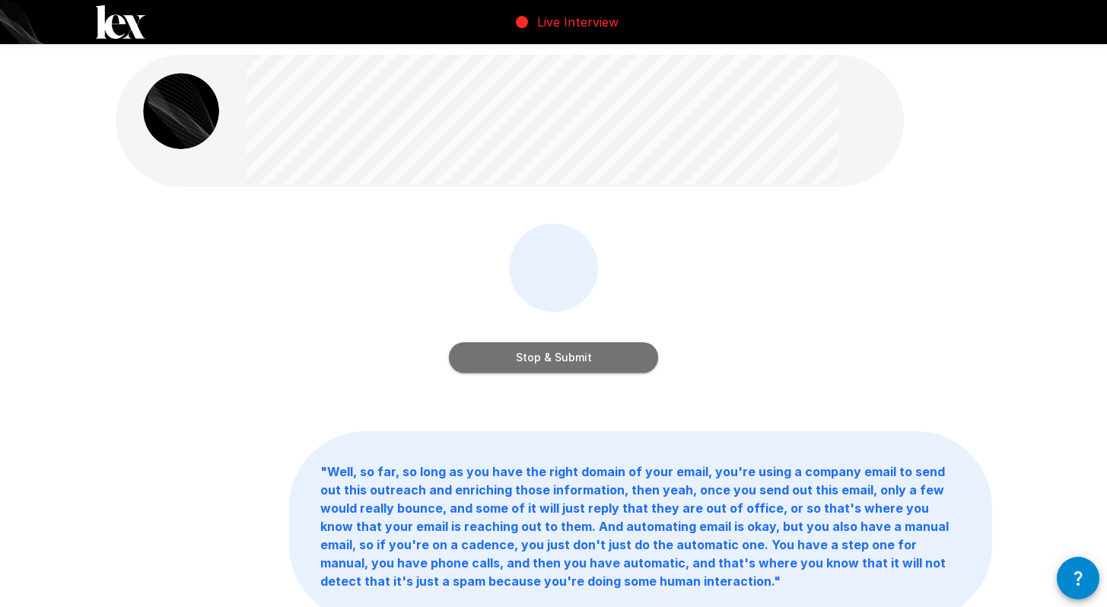
click at [498, 361] on button "Stop & Submit" at bounding box center [553, 357] width 209 height 30
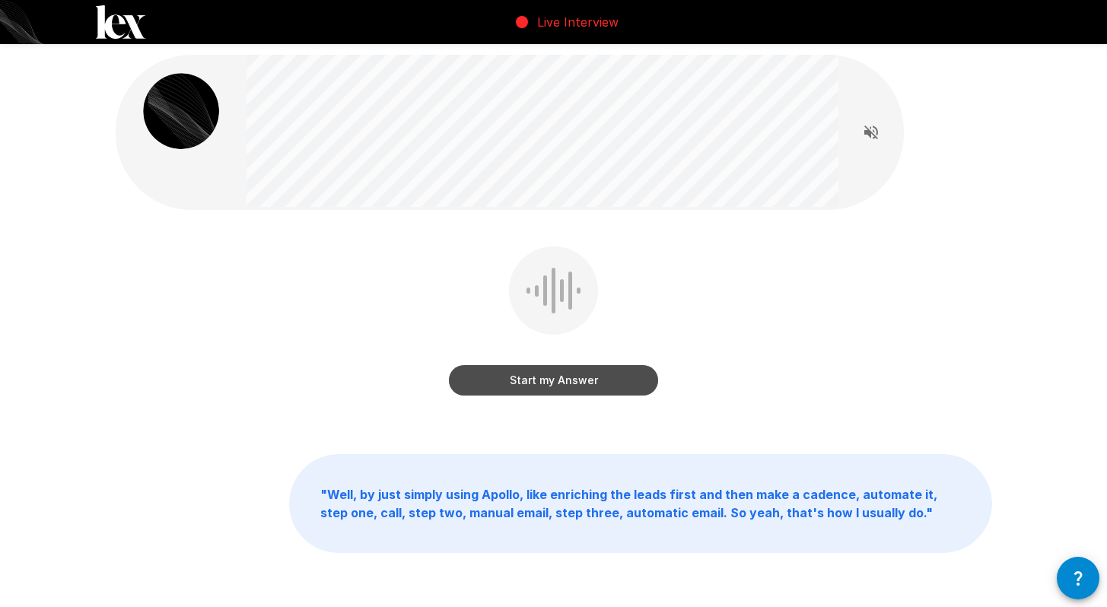
click at [501, 380] on button "Start my Answer" at bounding box center [553, 380] width 209 height 30
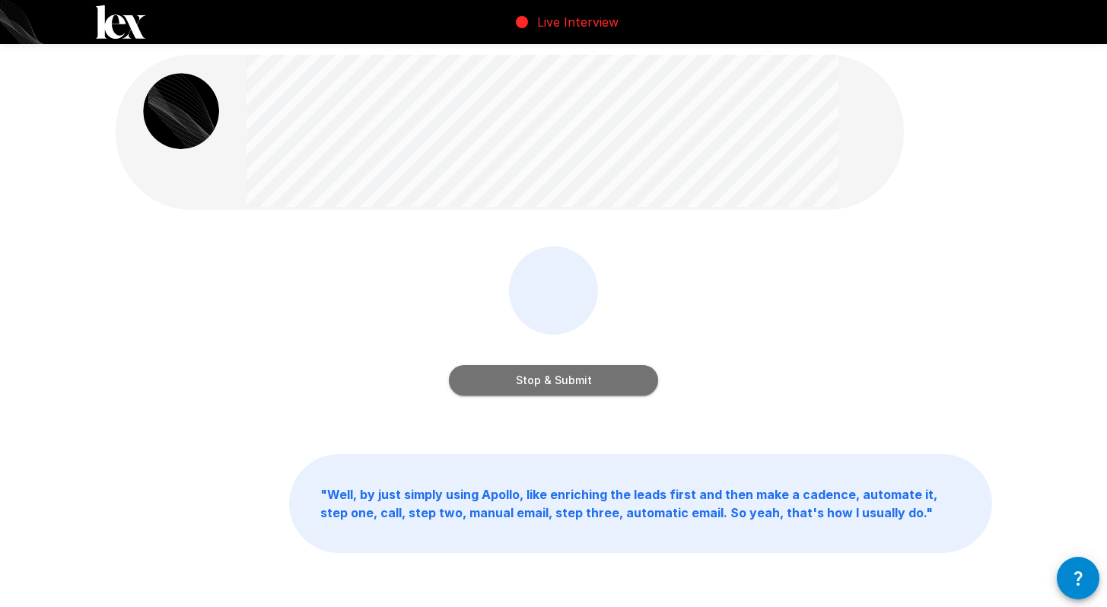
click at [502, 382] on button "Stop & Submit" at bounding box center [553, 380] width 209 height 30
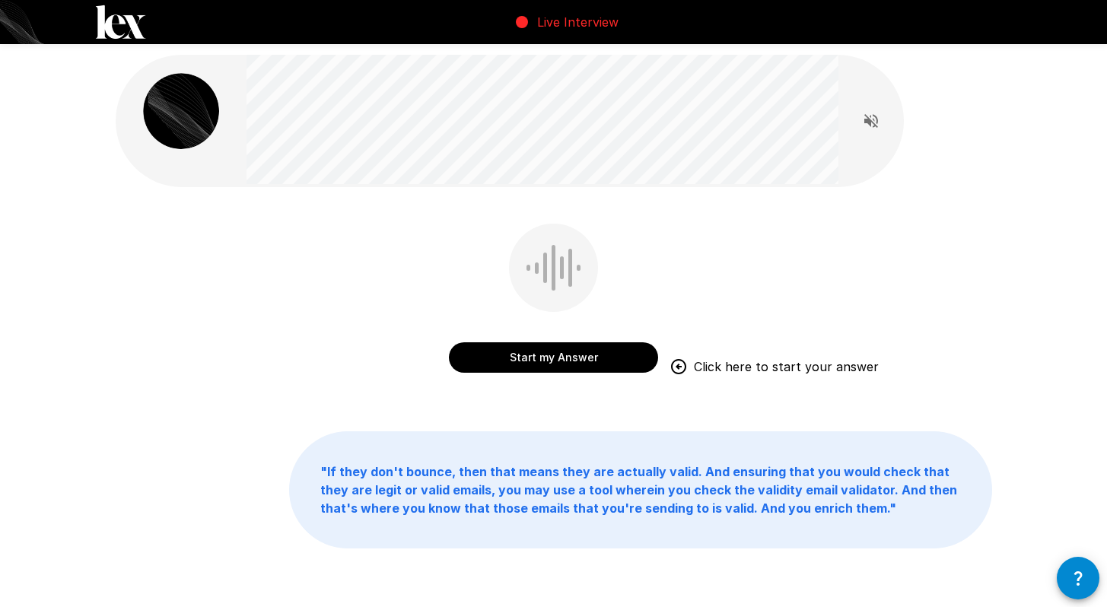
click at [479, 345] on button "Start my Answer" at bounding box center [553, 357] width 209 height 30
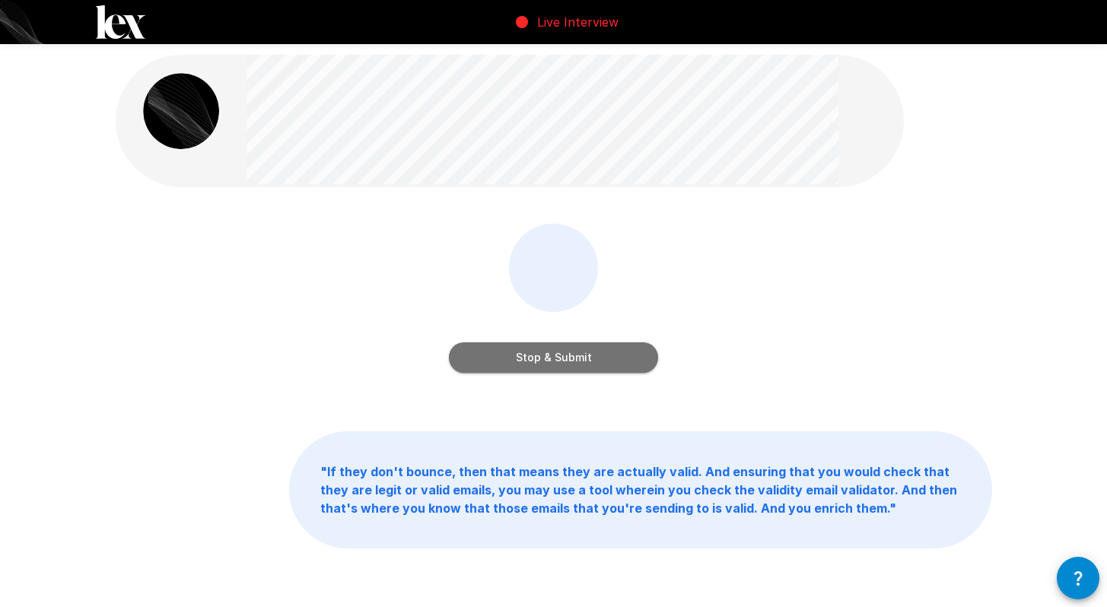
click at [603, 348] on button "Stop & Submit" at bounding box center [553, 357] width 209 height 30
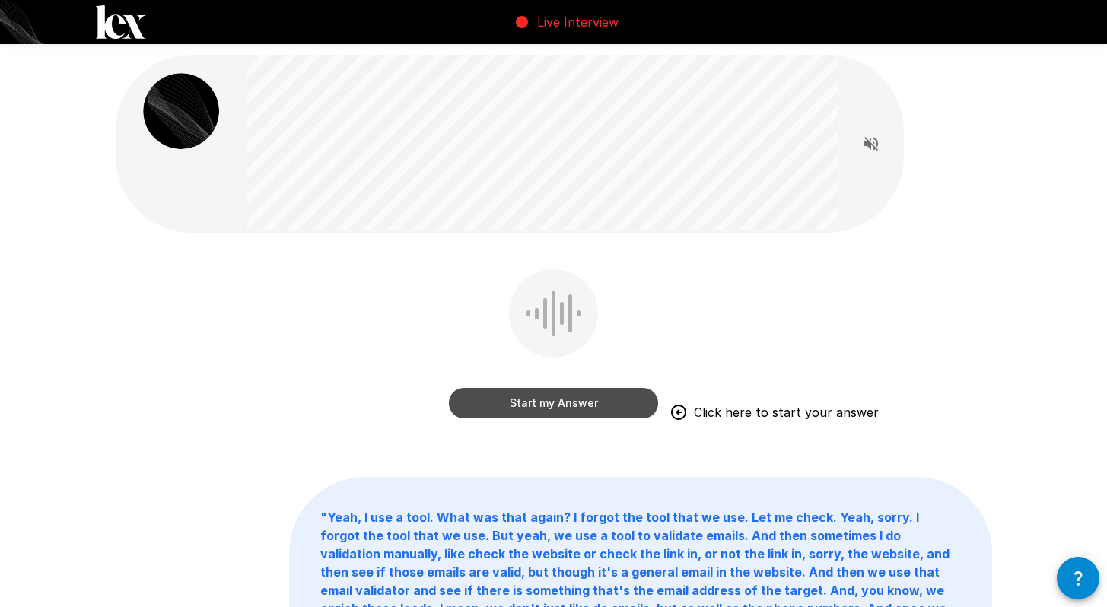
click at [614, 404] on button "Start my Answer" at bounding box center [553, 403] width 209 height 30
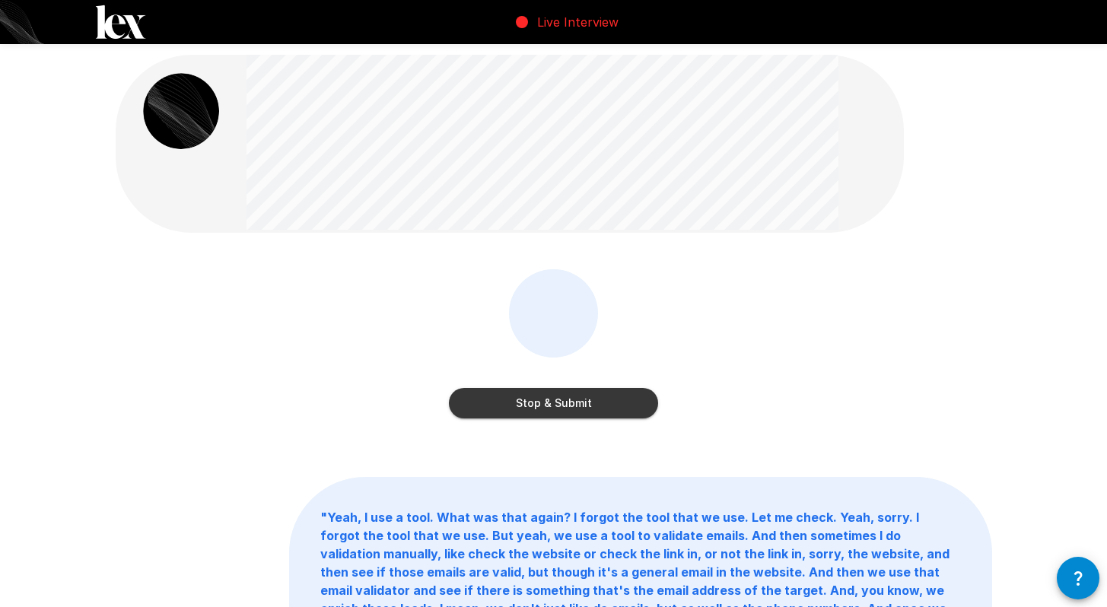
click at [614, 404] on button "Stop & Submit" at bounding box center [553, 403] width 209 height 30
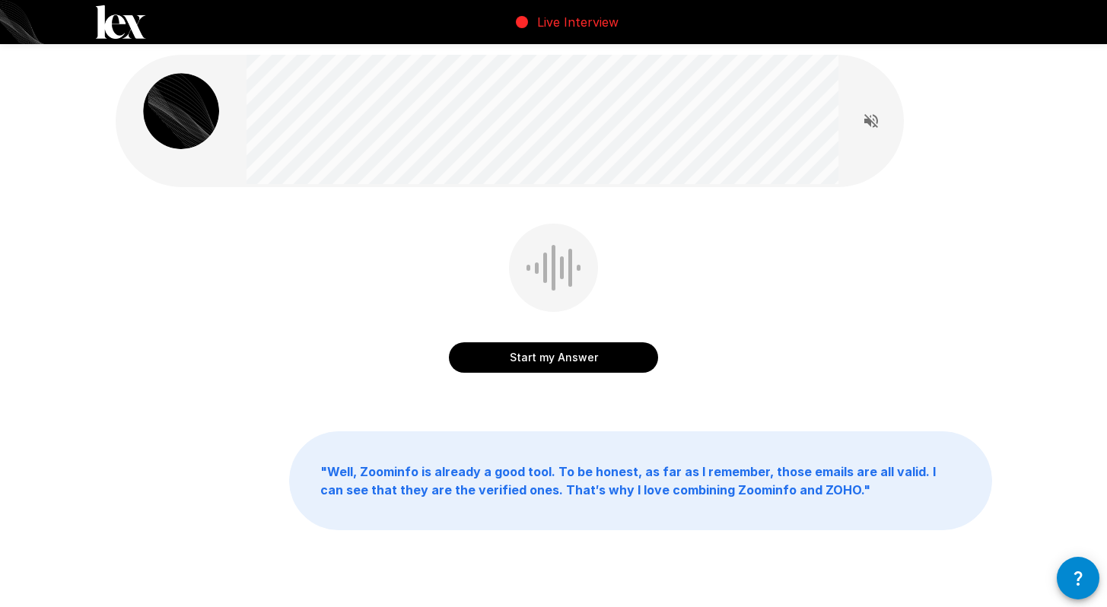
click at [566, 351] on button "Start my Answer" at bounding box center [553, 357] width 209 height 30
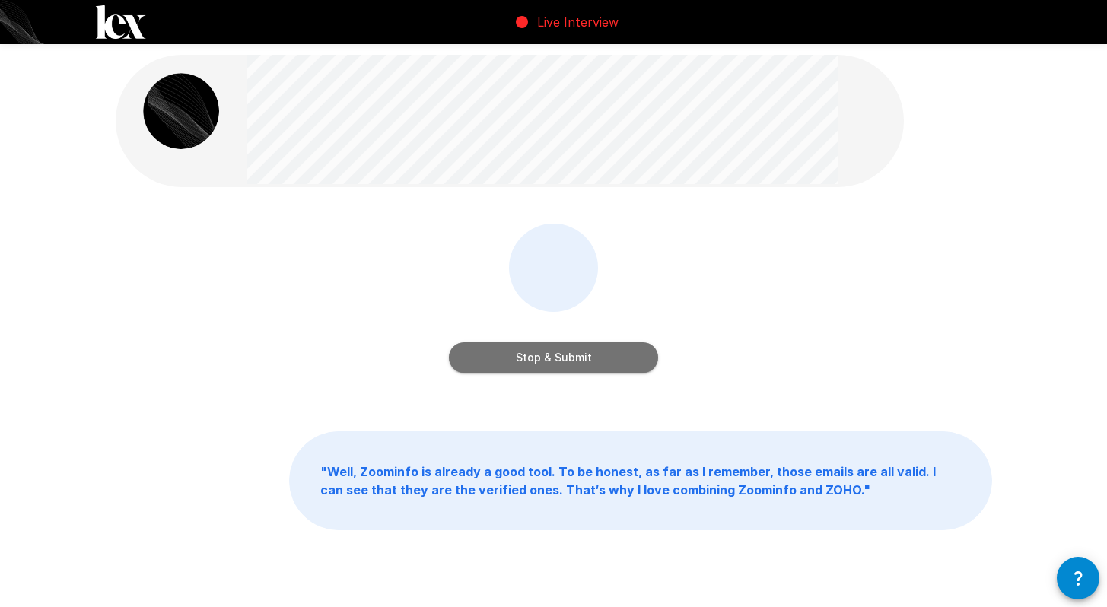
click at [567, 355] on button "Stop & Submit" at bounding box center [553, 357] width 209 height 30
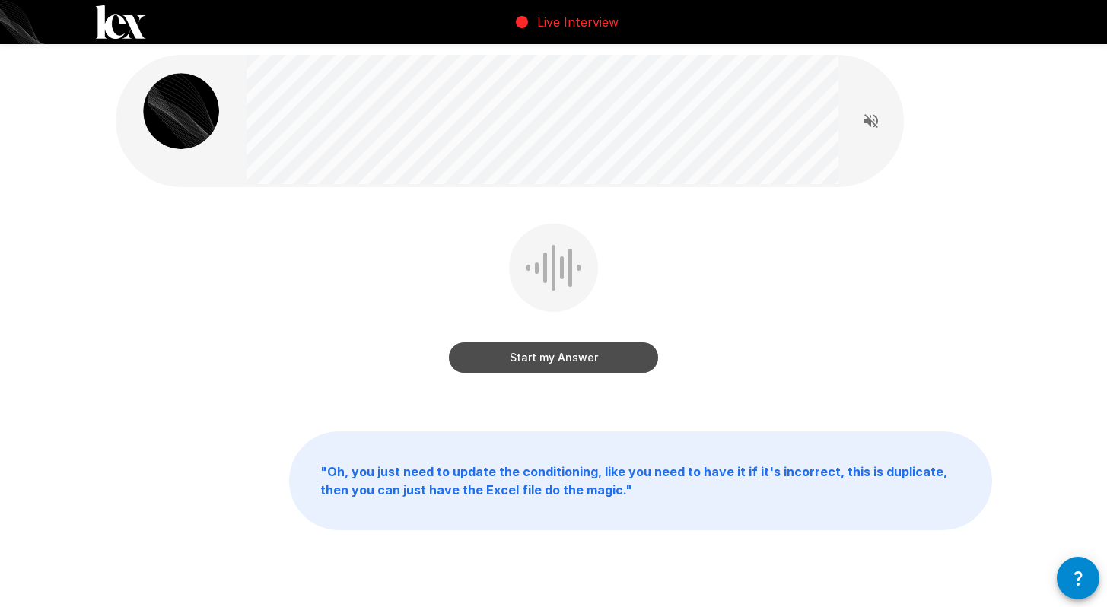
click at [573, 368] on button "Start my Answer" at bounding box center [553, 357] width 209 height 30
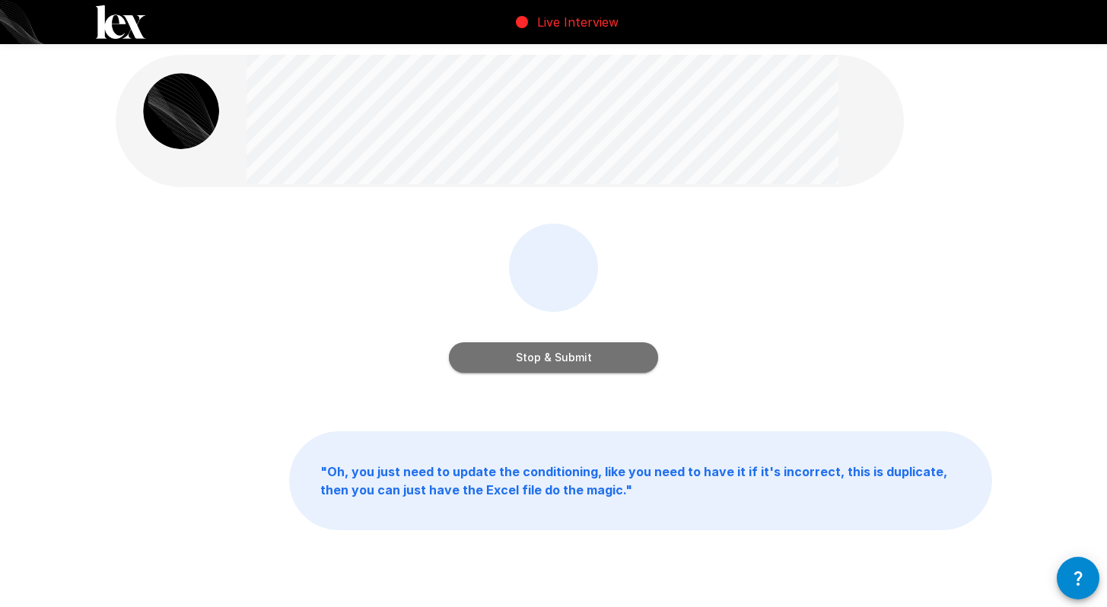
click at [573, 365] on button "Stop & Submit" at bounding box center [553, 357] width 209 height 30
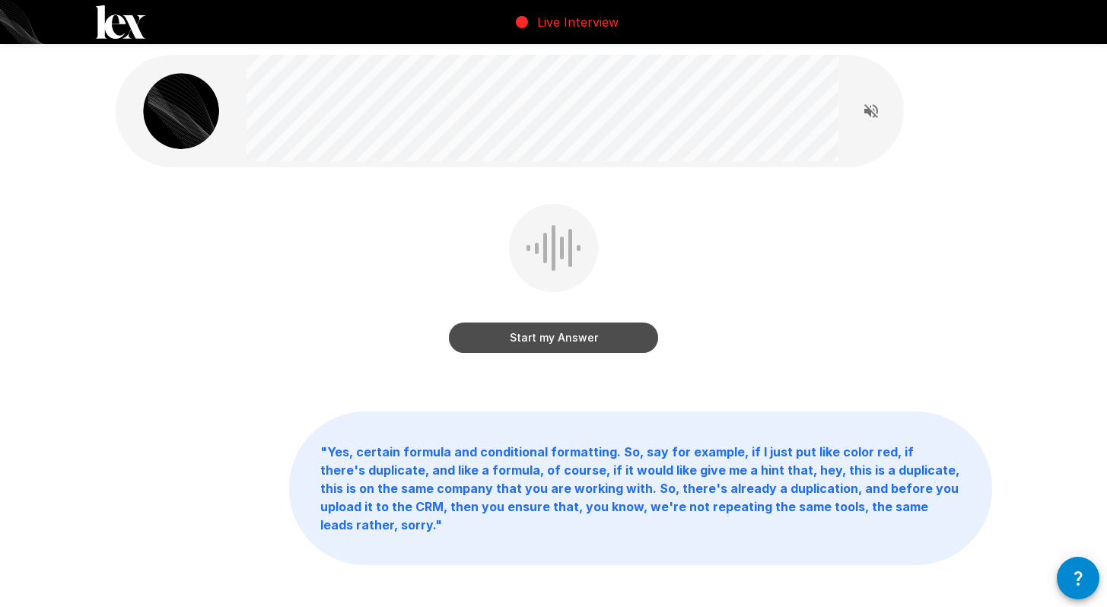
click at [559, 334] on button "Start my Answer" at bounding box center [553, 338] width 209 height 30
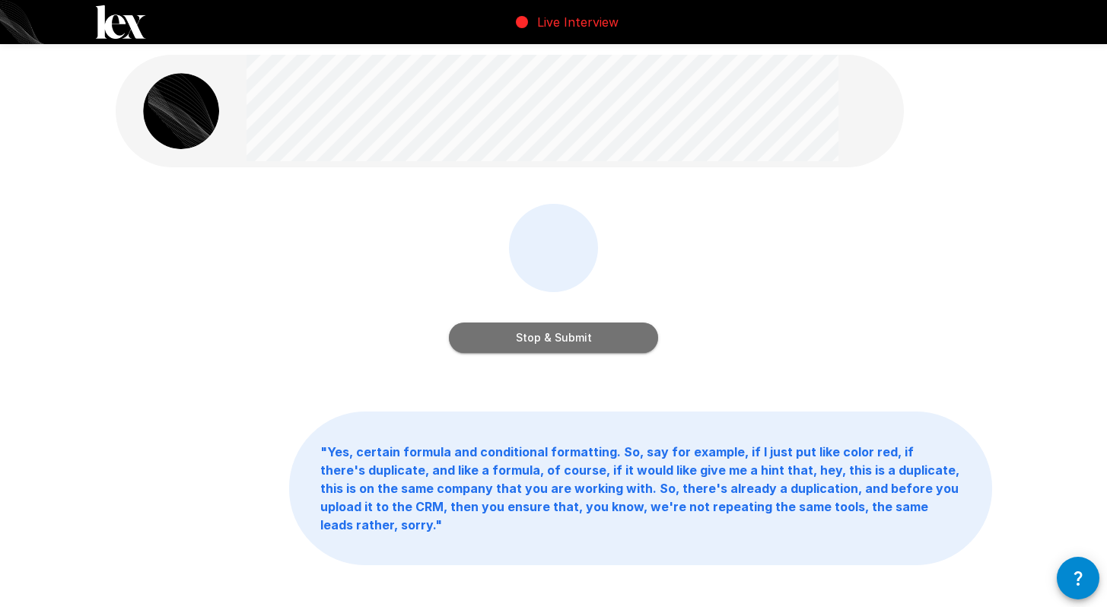
click at [559, 334] on button "Stop & Submit" at bounding box center [553, 338] width 209 height 30
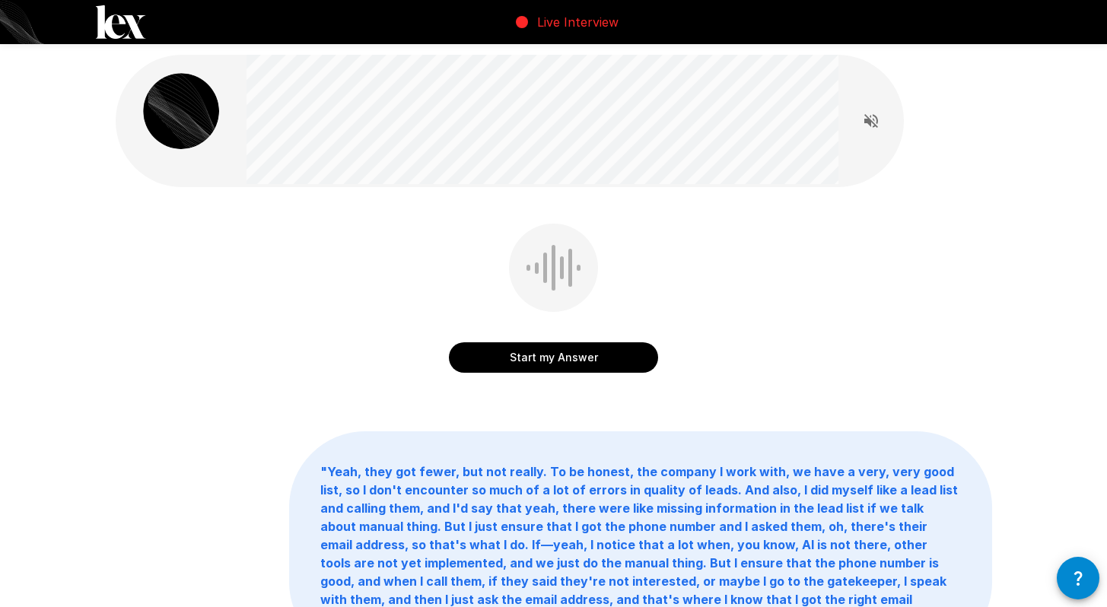
click at [561, 367] on button "Start my Answer" at bounding box center [553, 357] width 209 height 30
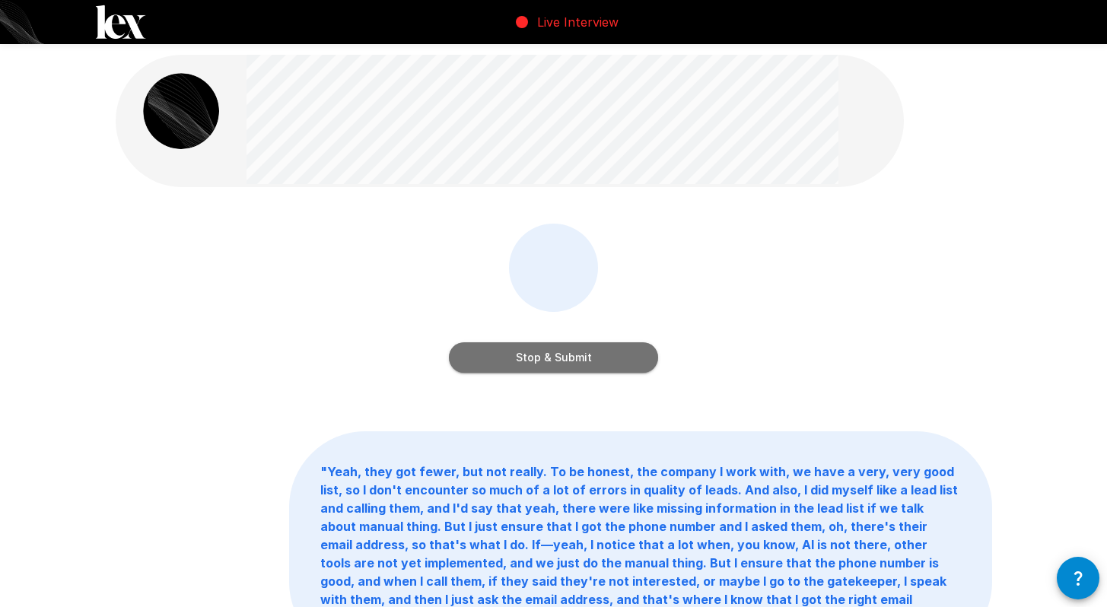
click at [561, 367] on button "Stop & Submit" at bounding box center [553, 357] width 209 height 30
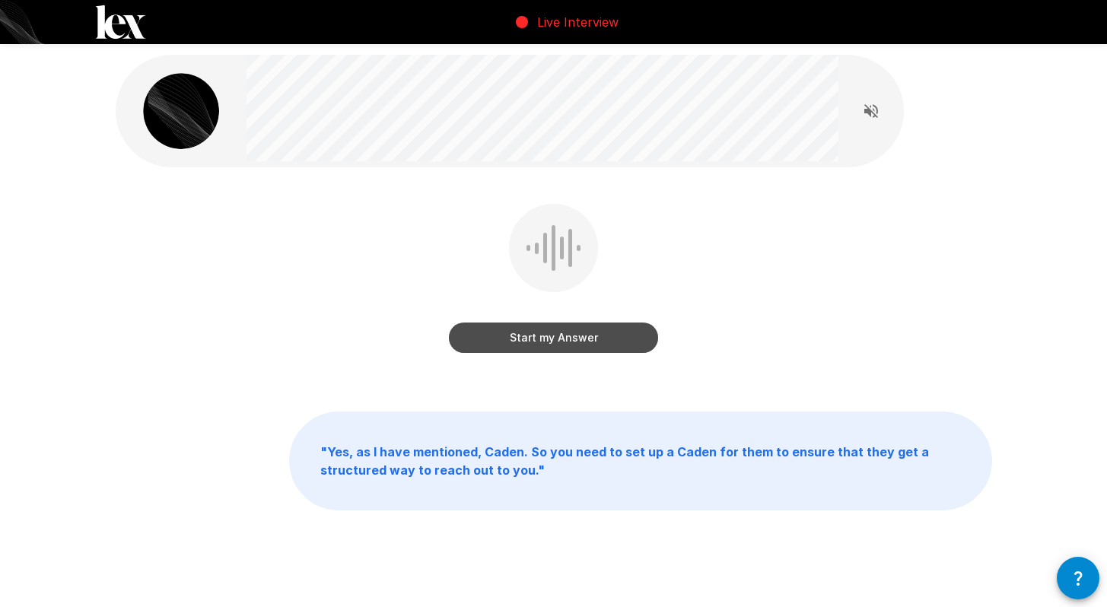
click at [576, 341] on button "Start my Answer" at bounding box center [553, 338] width 209 height 30
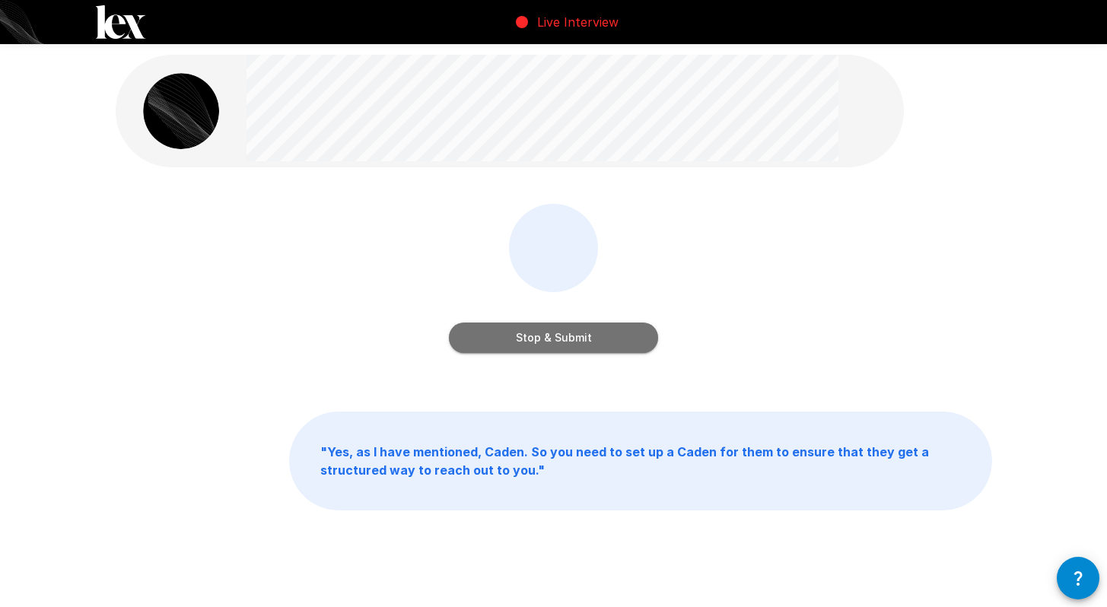
click at [578, 341] on button "Stop & Submit" at bounding box center [553, 338] width 209 height 30
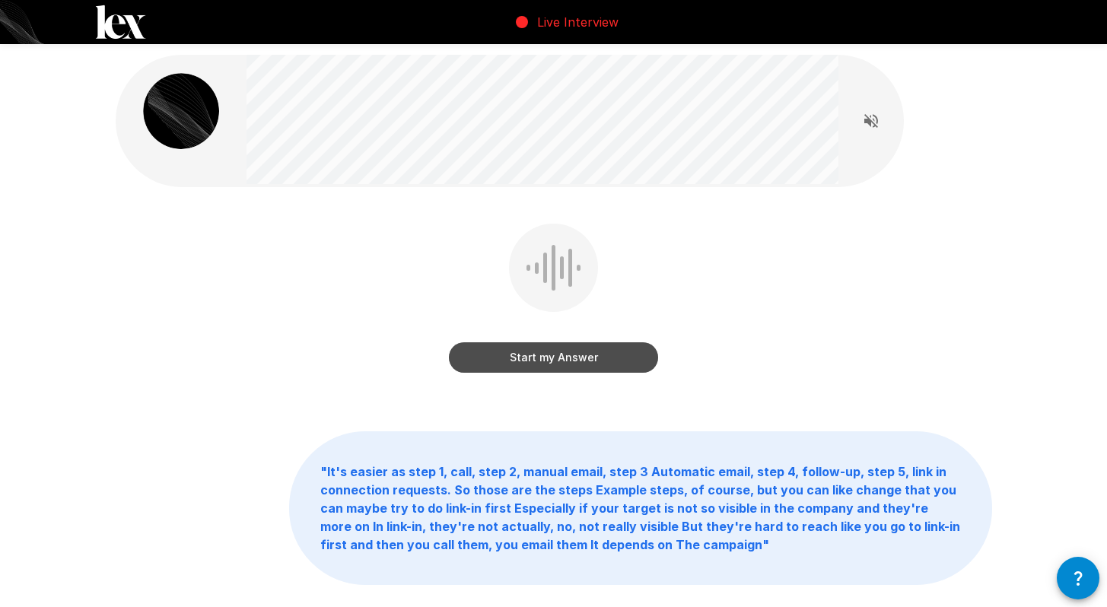
click at [579, 353] on button "Start my Answer" at bounding box center [553, 357] width 209 height 30
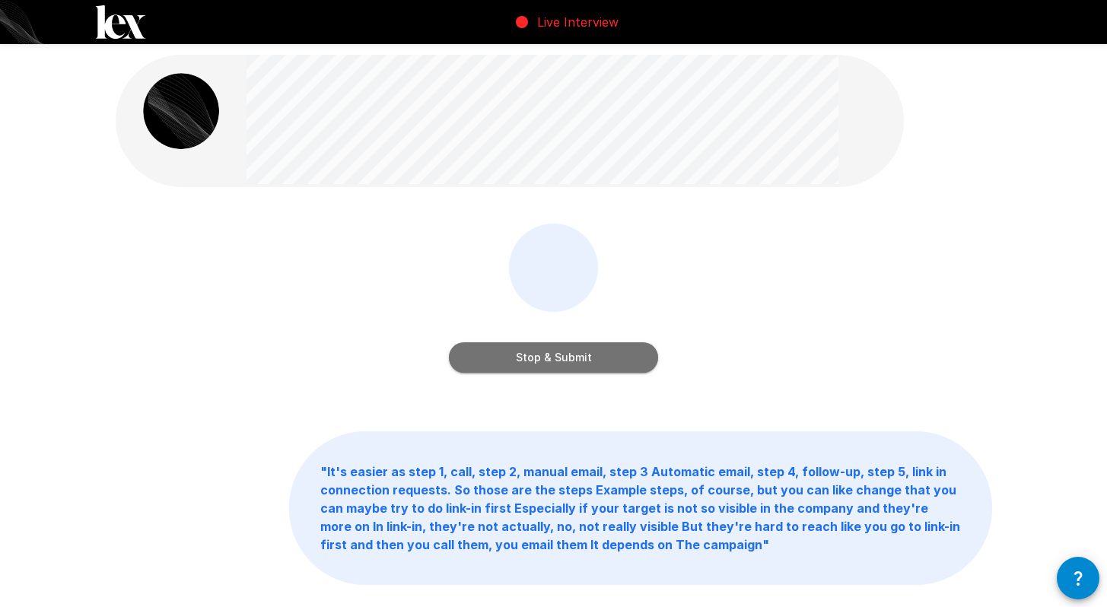
click at [578, 353] on button "Stop & Submit" at bounding box center [553, 357] width 209 height 30
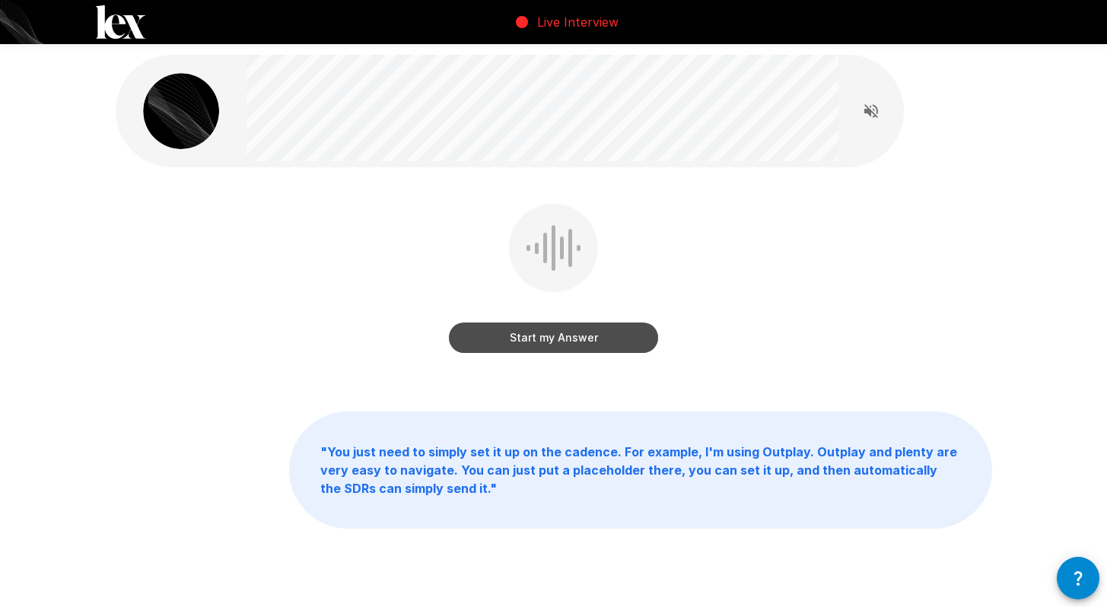
click at [572, 334] on button "Start my Answer" at bounding box center [553, 338] width 209 height 30
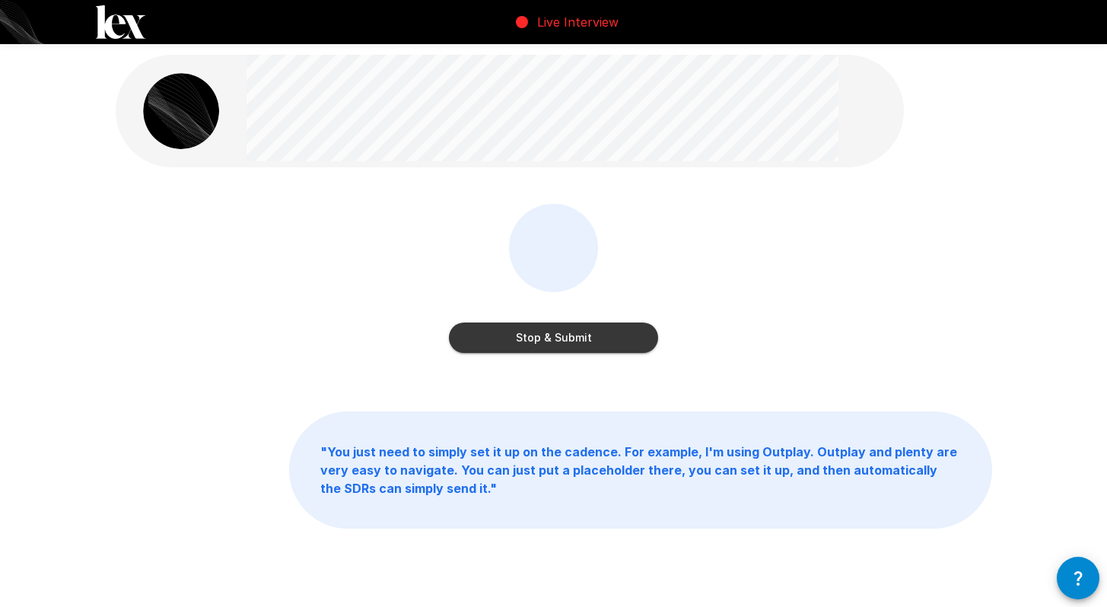
click at [581, 334] on button "Stop & Submit" at bounding box center [553, 338] width 209 height 30
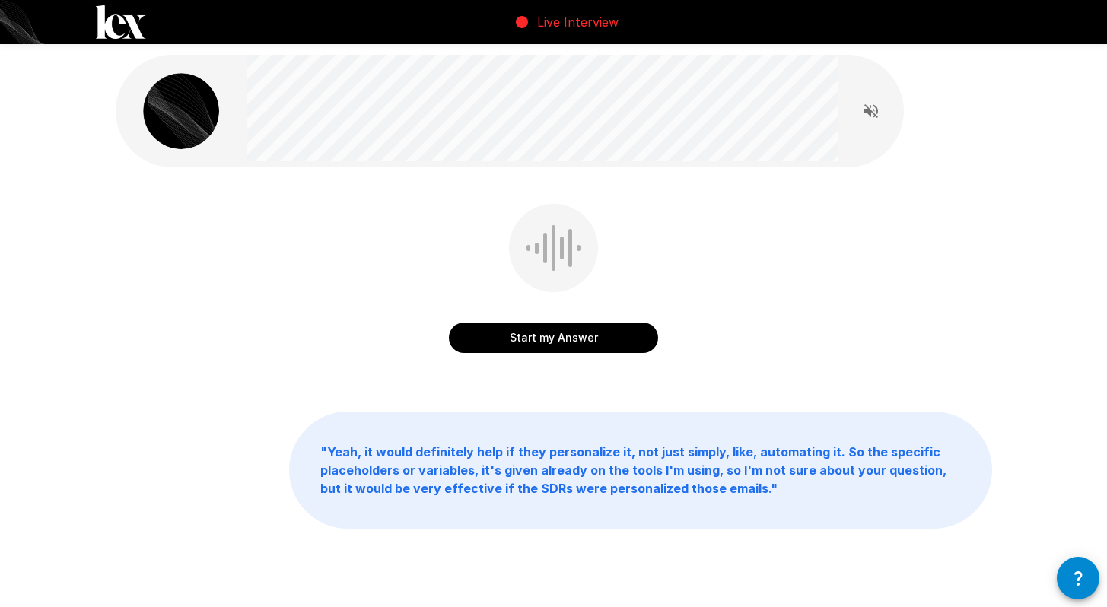
click at [581, 334] on button "Start my Answer" at bounding box center [553, 338] width 209 height 30
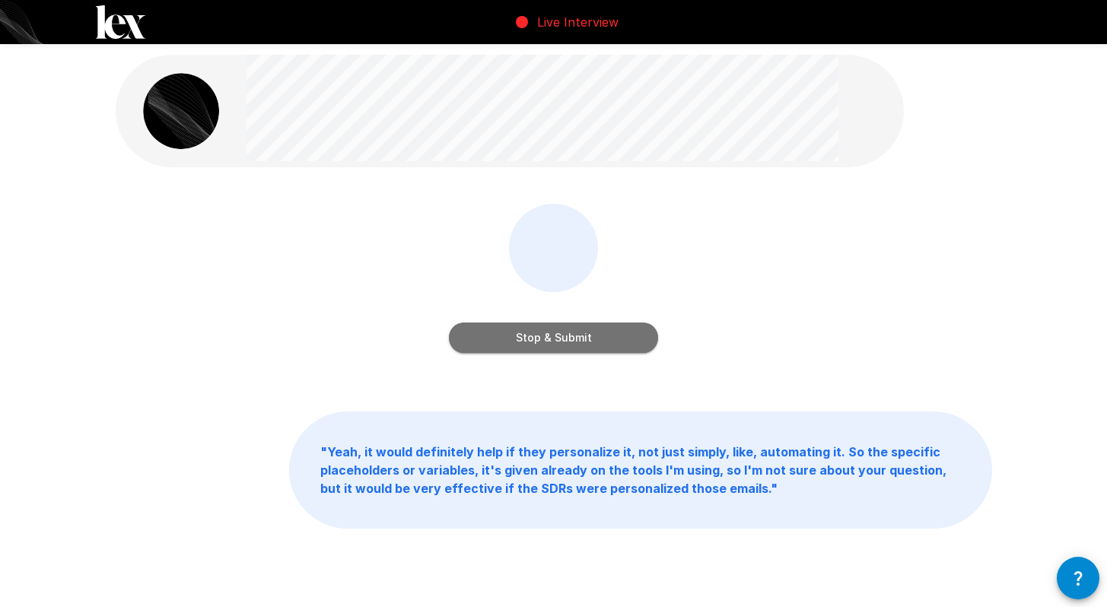
click at [581, 334] on button "Stop & Submit" at bounding box center [553, 338] width 209 height 30
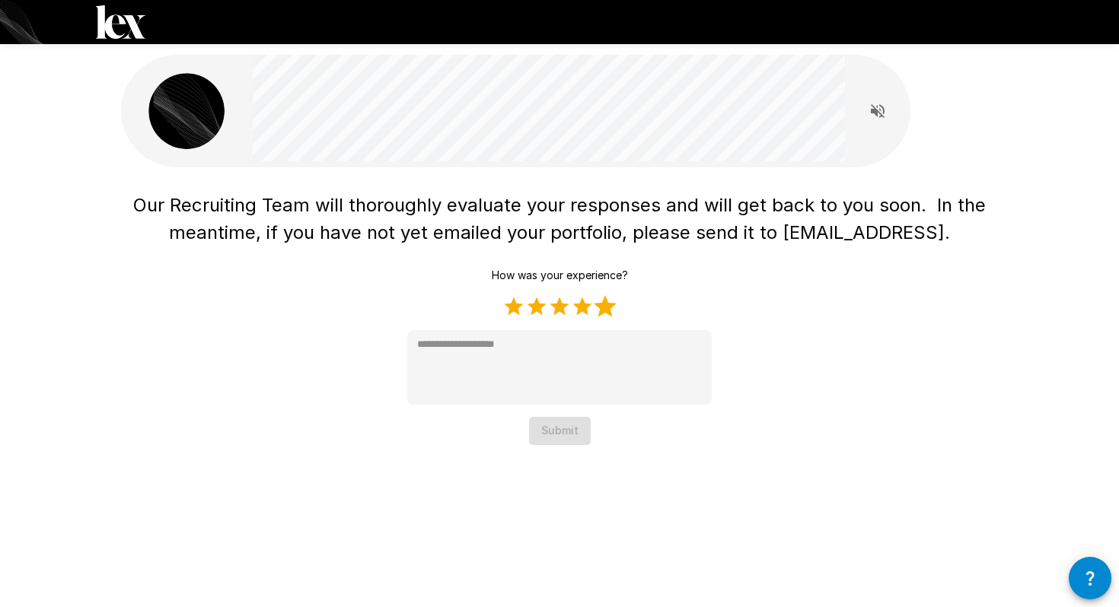
click at [600, 303] on label "5 Stars" at bounding box center [605, 306] width 23 height 23
type textarea "*"
click at [566, 428] on button "Submit" at bounding box center [560, 431] width 62 height 28
